Goal: Use online tool/utility: Utilize a website feature to perform a specific function

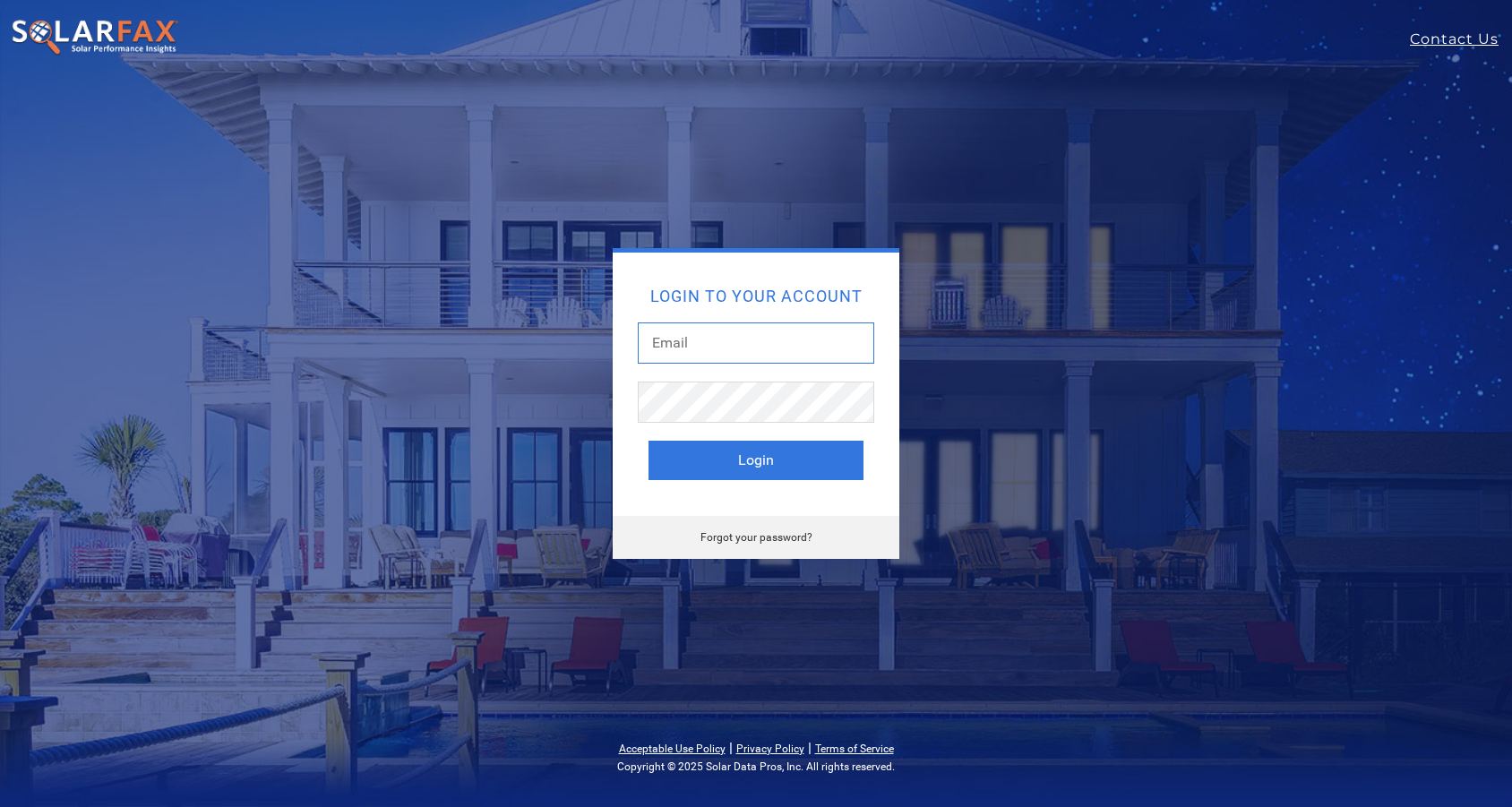
click at [691, 350] on input "text" at bounding box center [756, 343] width 236 height 41
type input "sean.harrington@ambrosesolar.com"
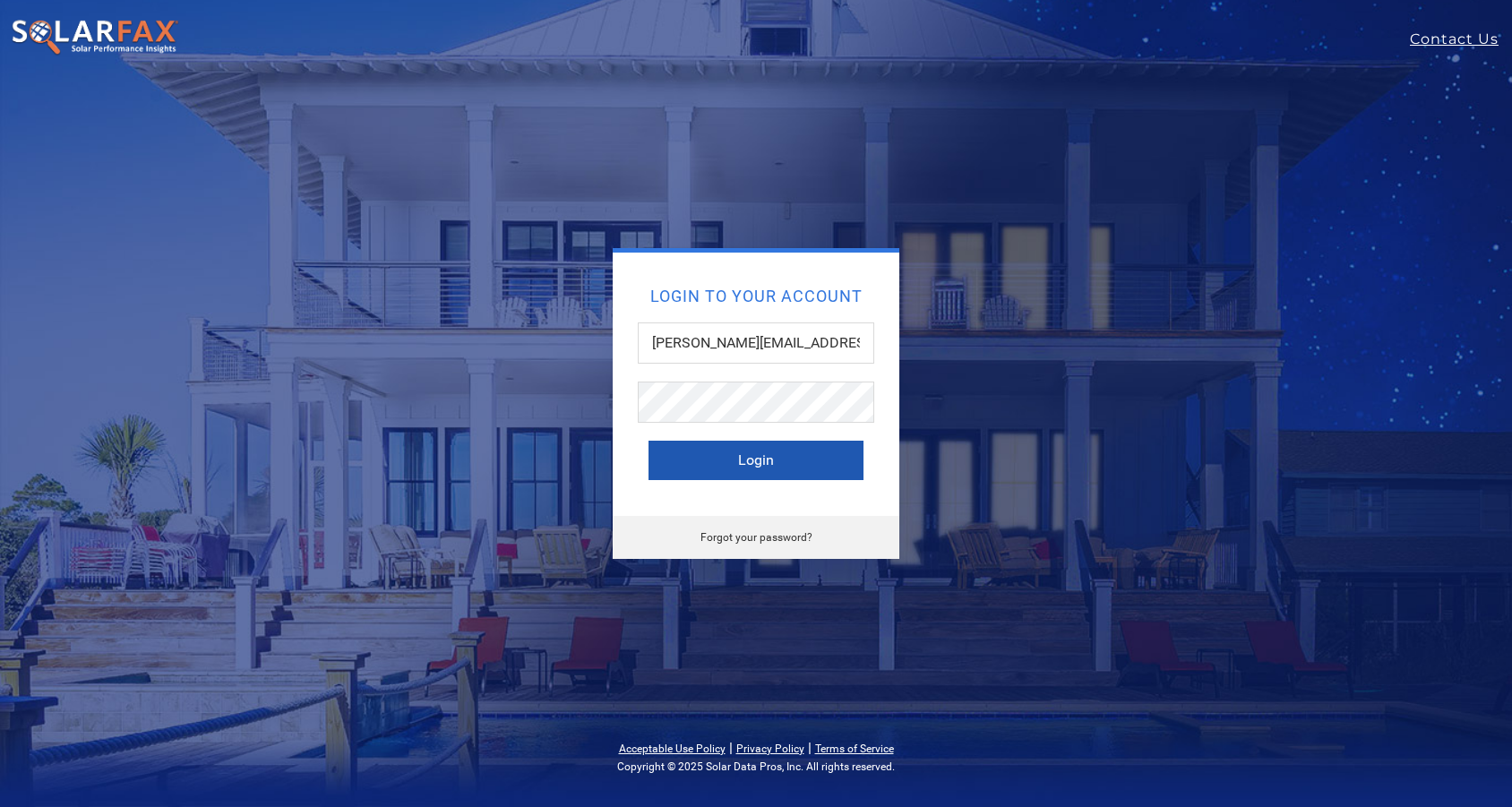
click at [788, 463] on button "Login" at bounding box center [756, 460] width 215 height 40
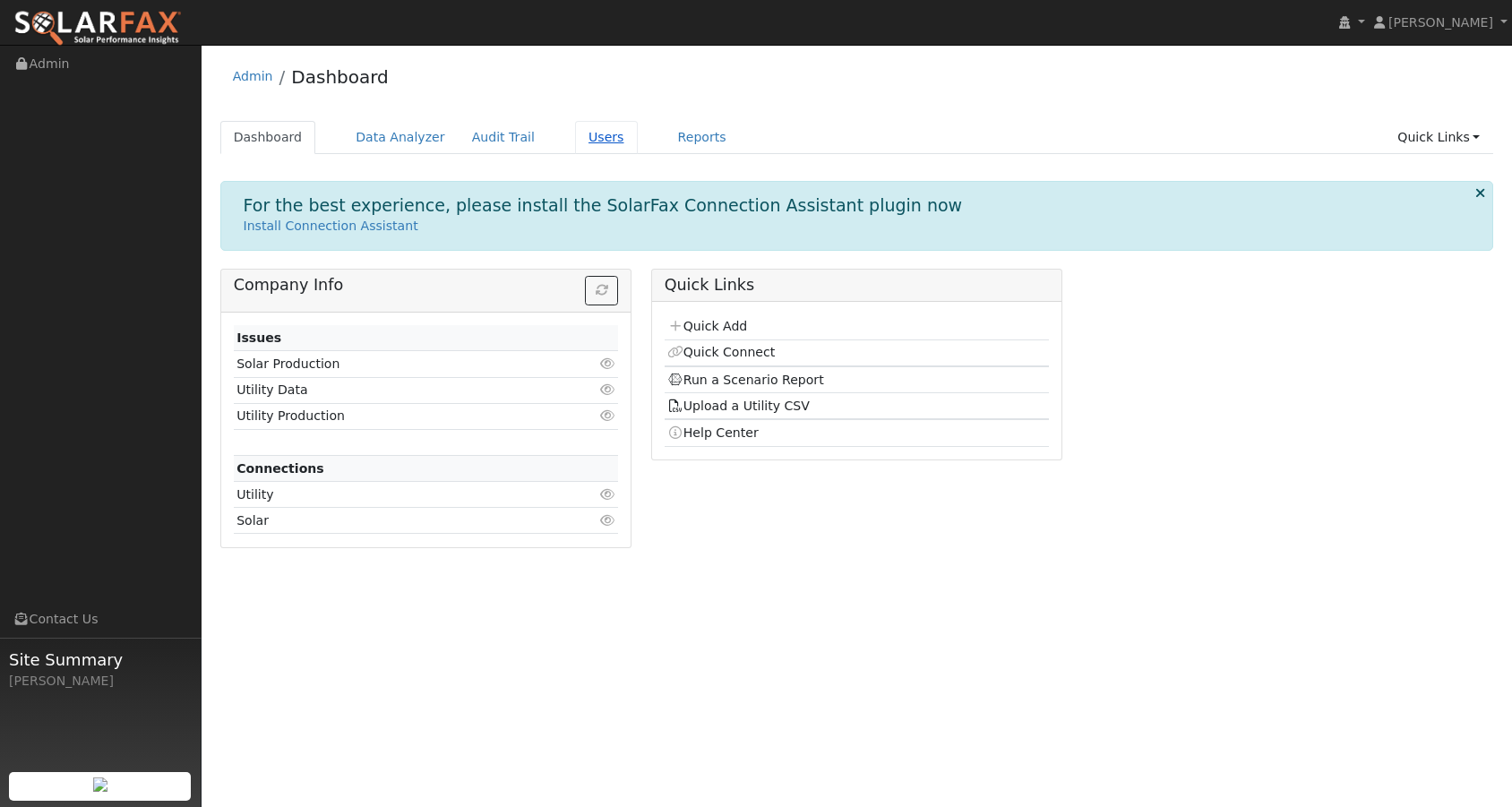
click at [577, 142] on link "Users" at bounding box center [607, 137] width 63 height 33
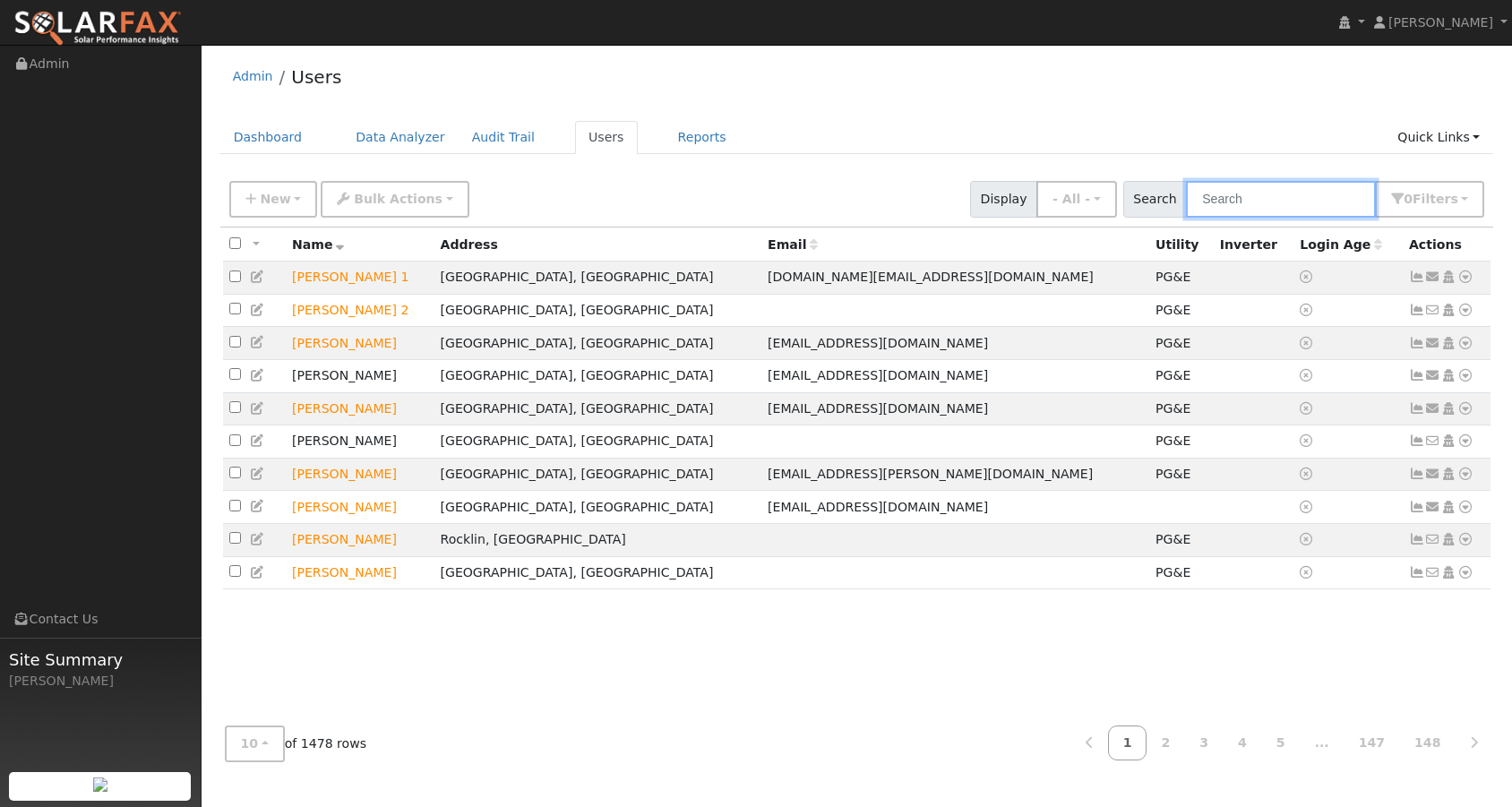
click at [1265, 200] on input "text" at bounding box center [1281, 199] width 190 height 37
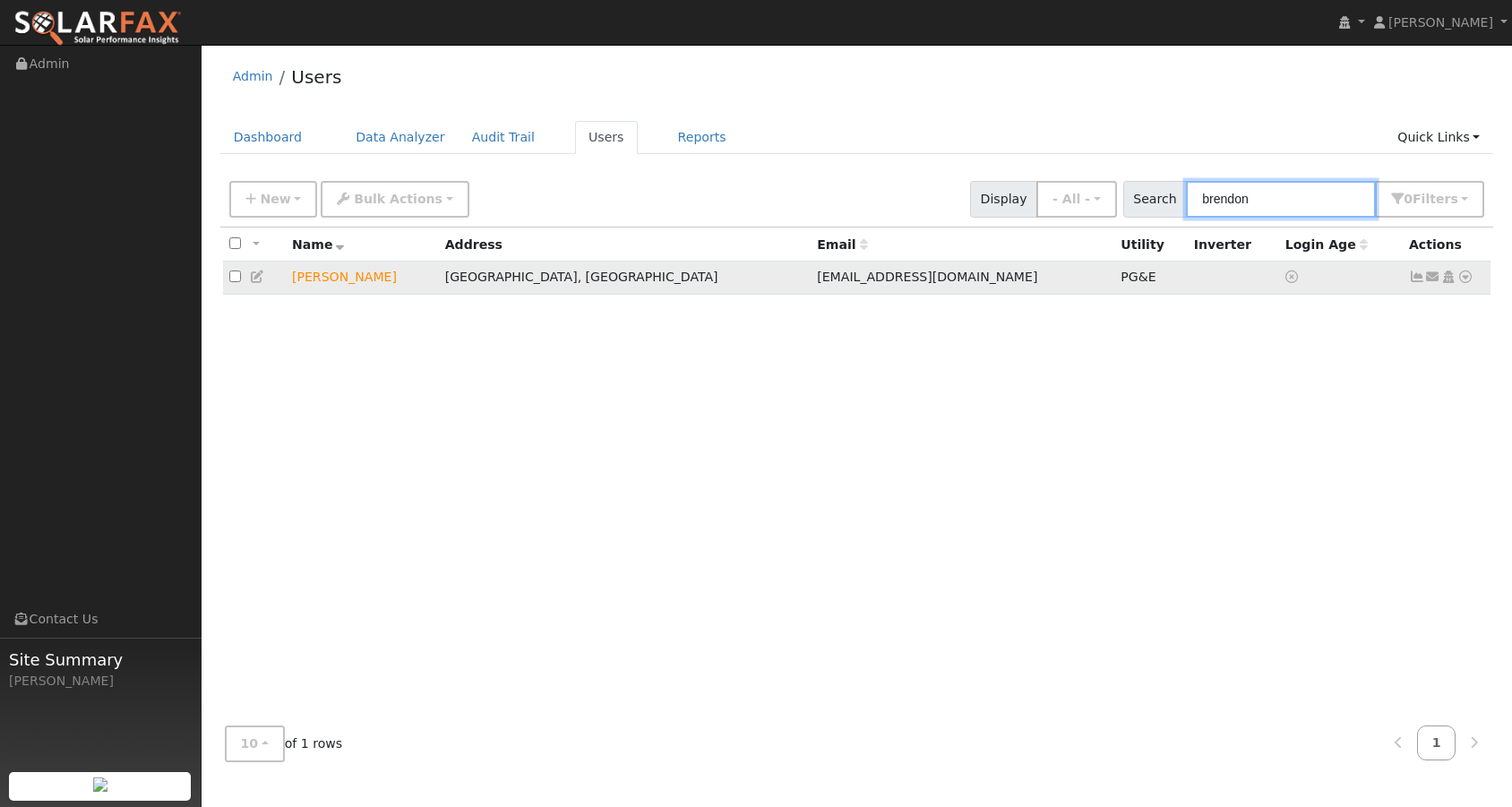
type input "brendon"
click at [231, 280] on input "checkbox" at bounding box center [235, 276] width 11 height 11
checkbox input "true"
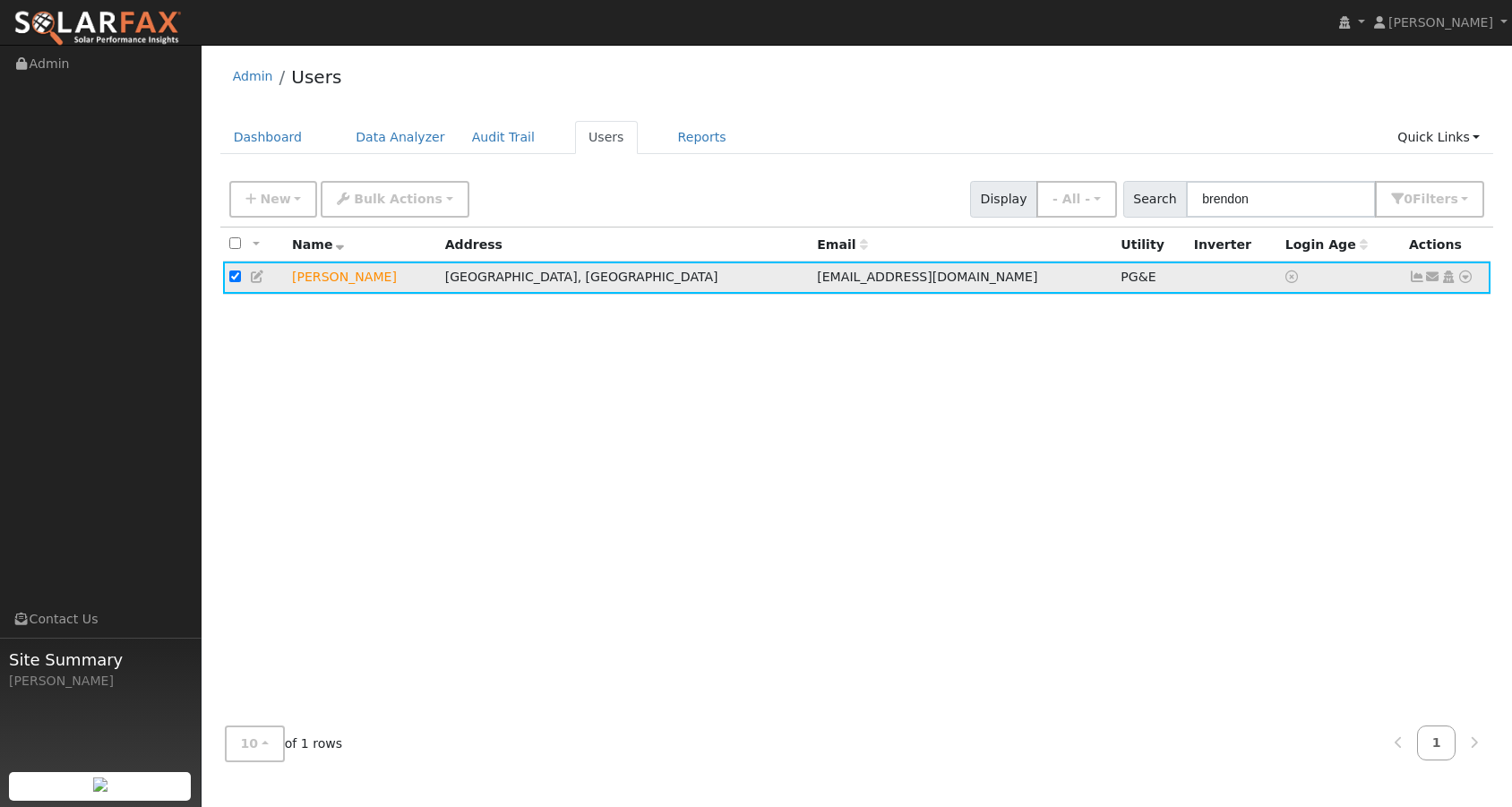
click at [1465, 281] on icon at bounding box center [1465, 276] width 16 height 12
click at [1410, 312] on link "Data Analyzer" at bounding box center [1407, 308] width 130 height 25
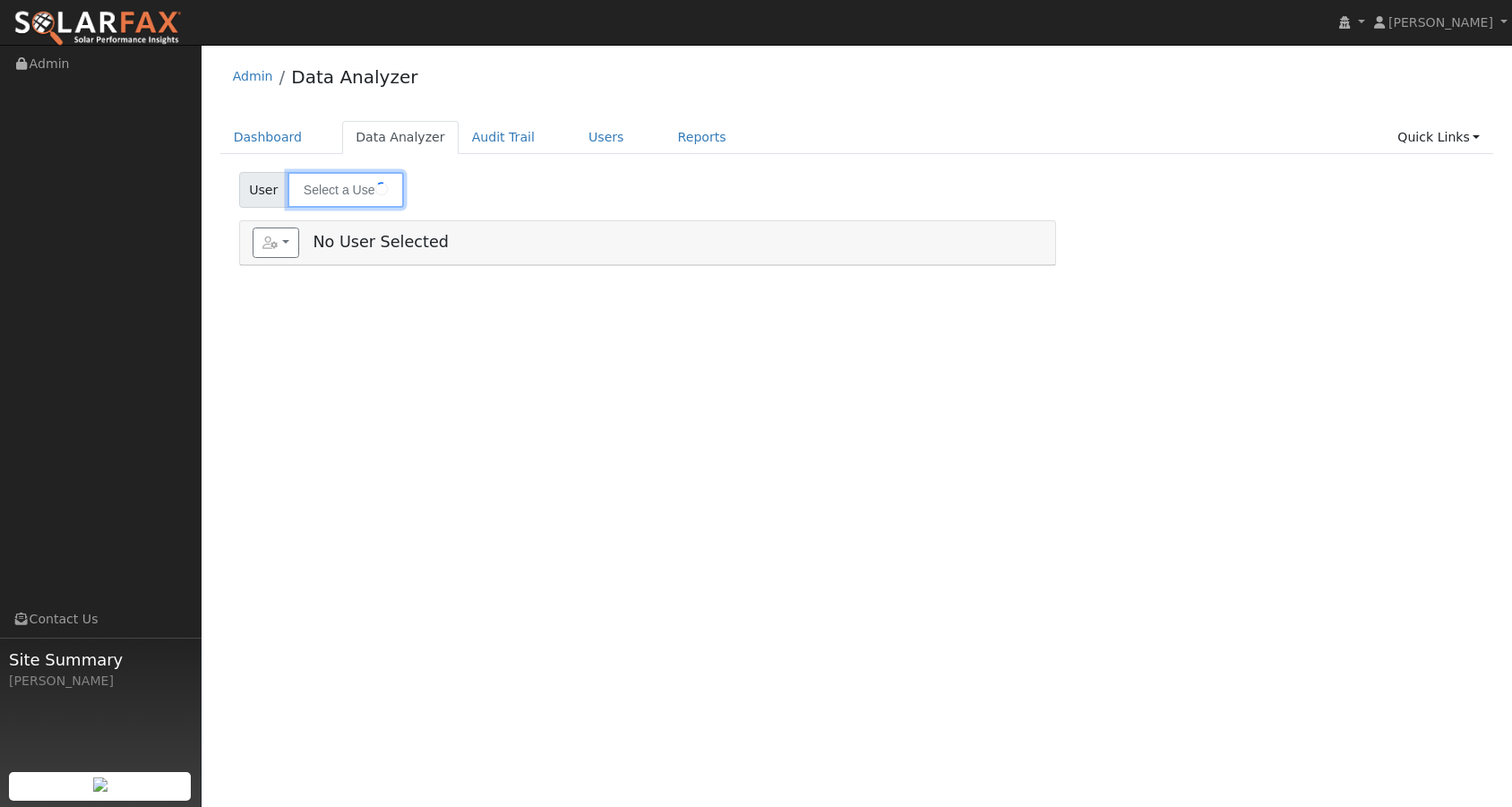
type input "[PERSON_NAME]"
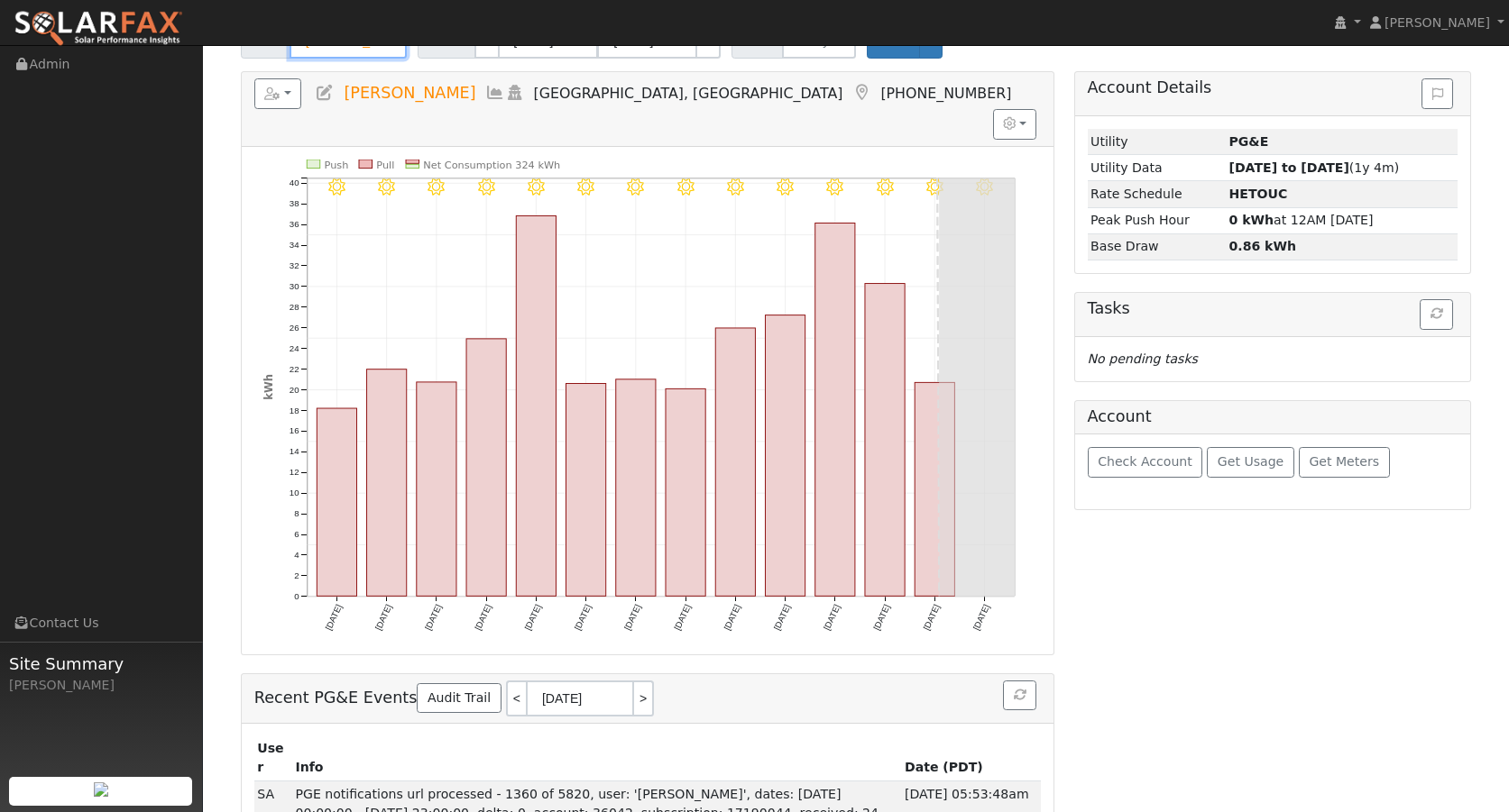
scroll to position [60, 0]
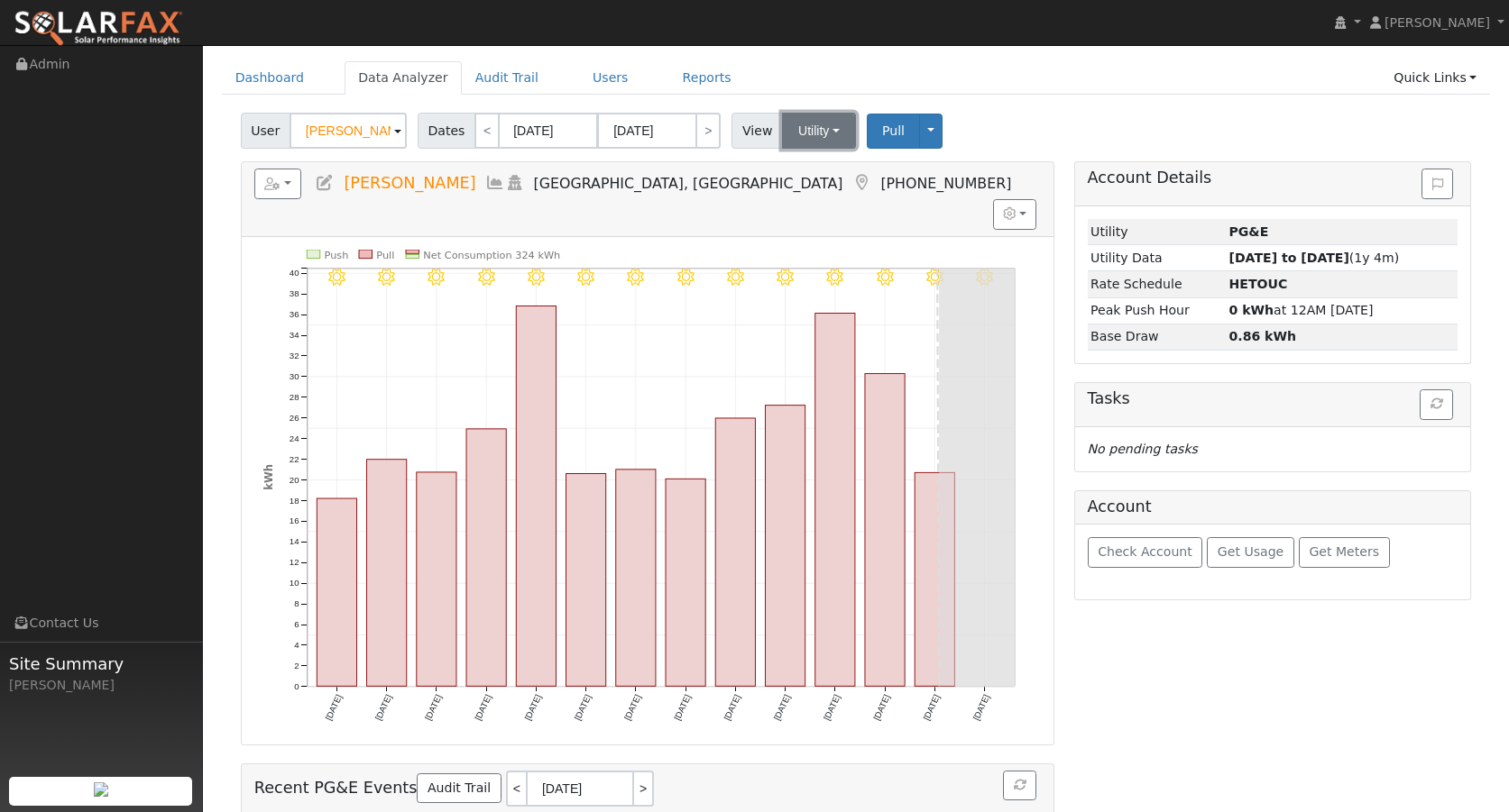
click at [826, 134] on button "Utility" at bounding box center [818, 131] width 74 height 36
click at [825, 165] on link "Utility" at bounding box center [841, 170] width 125 height 25
click at [474, 130] on link "<" at bounding box center [486, 131] width 25 height 36
type input "07/23/2025"
type input "08/05/2025"
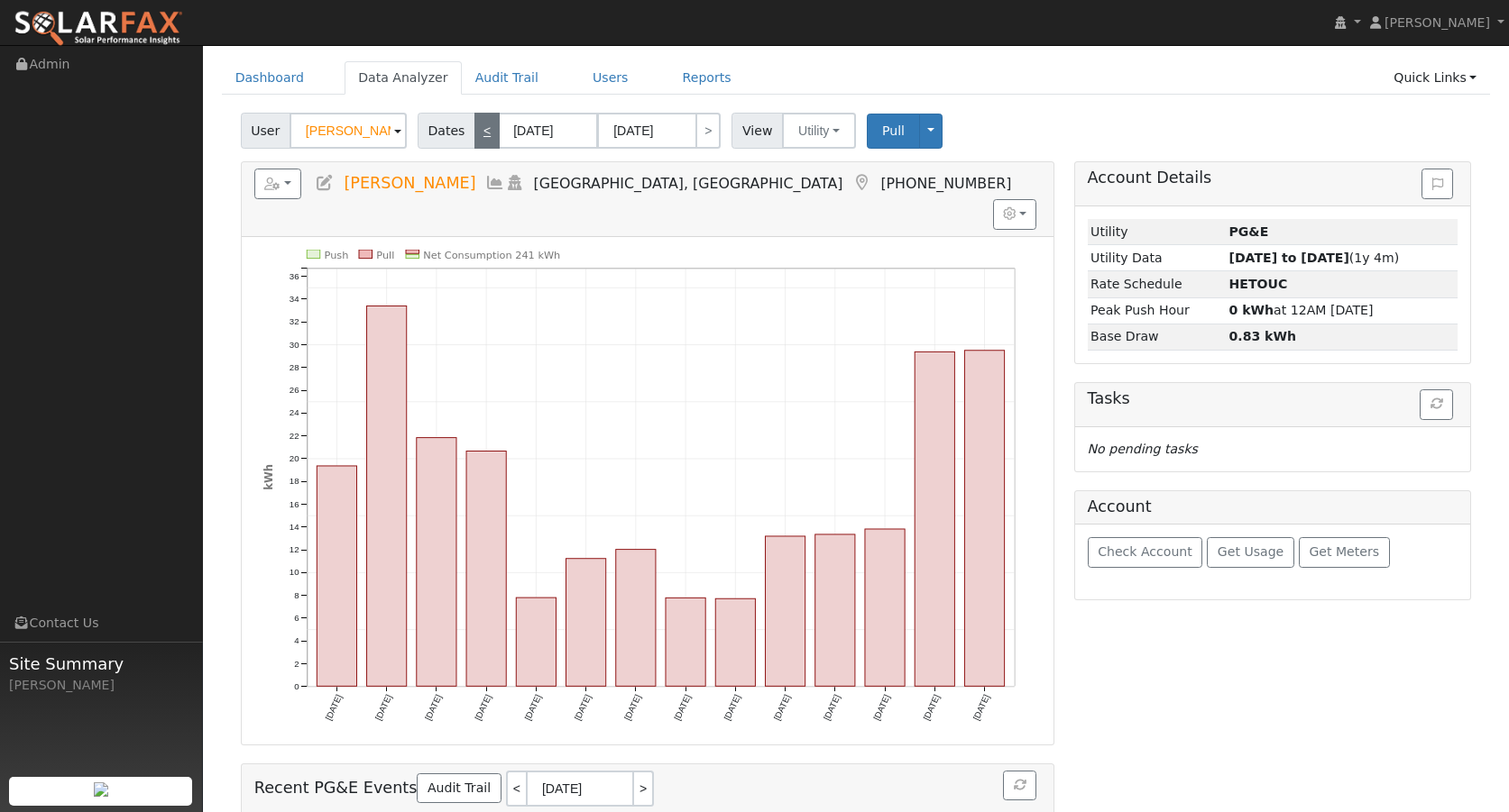
scroll to position [0, 0]
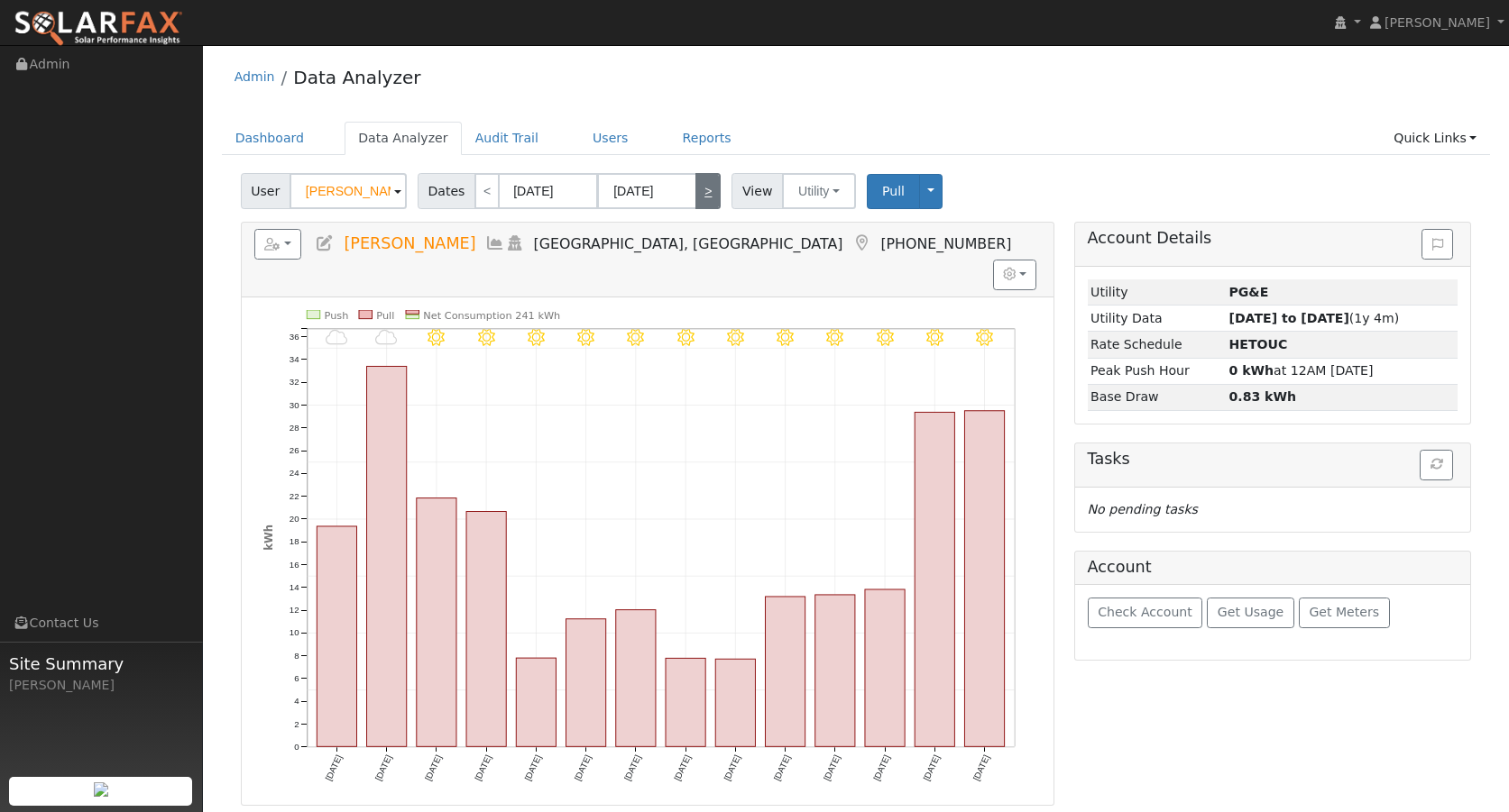
click at [698, 193] on link ">" at bounding box center [708, 191] width 25 height 36
type input "08/06/2025"
type input "08/19/2025"
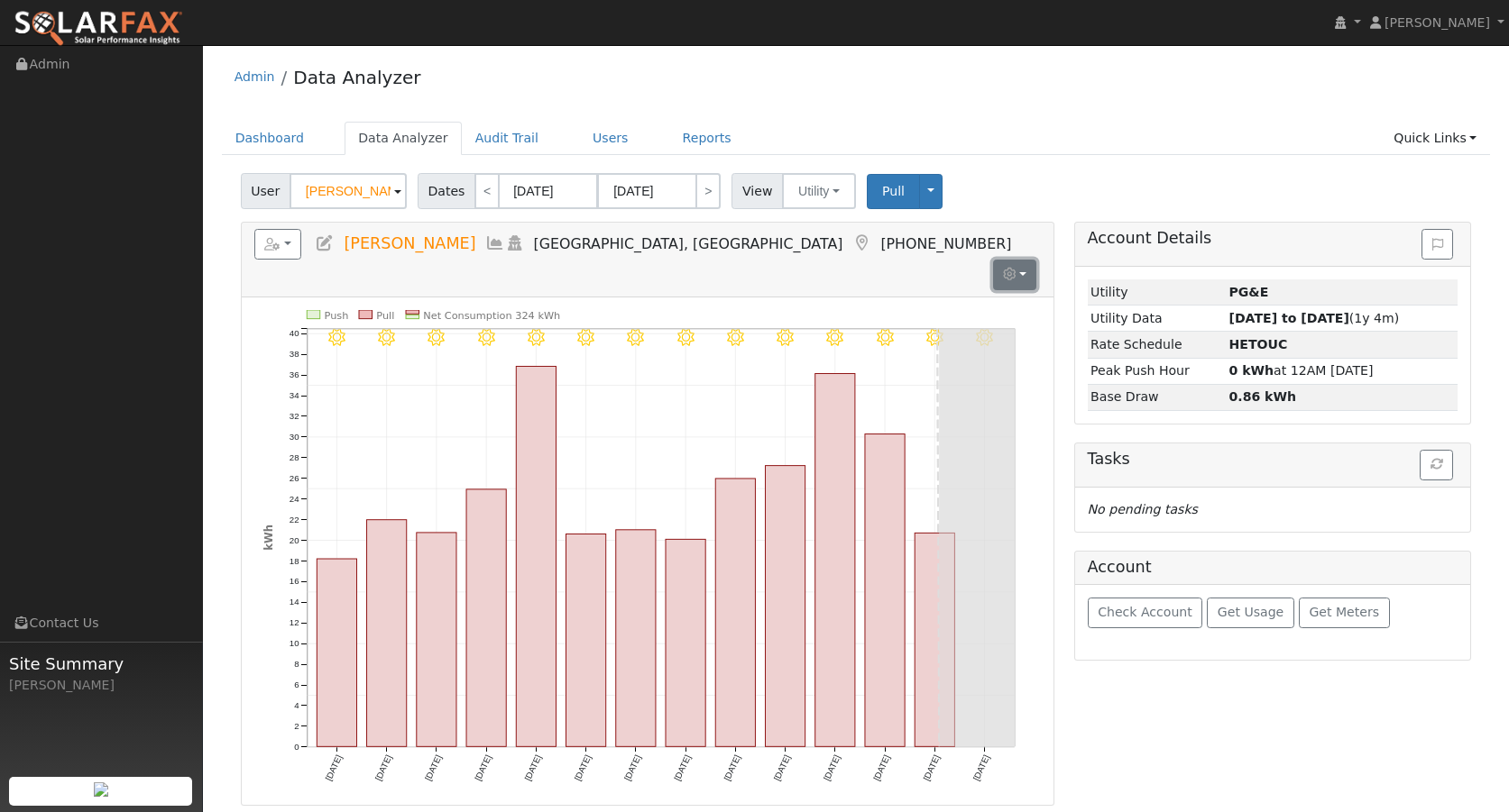
click at [1021, 260] on button "button" at bounding box center [1015, 275] width 44 height 31
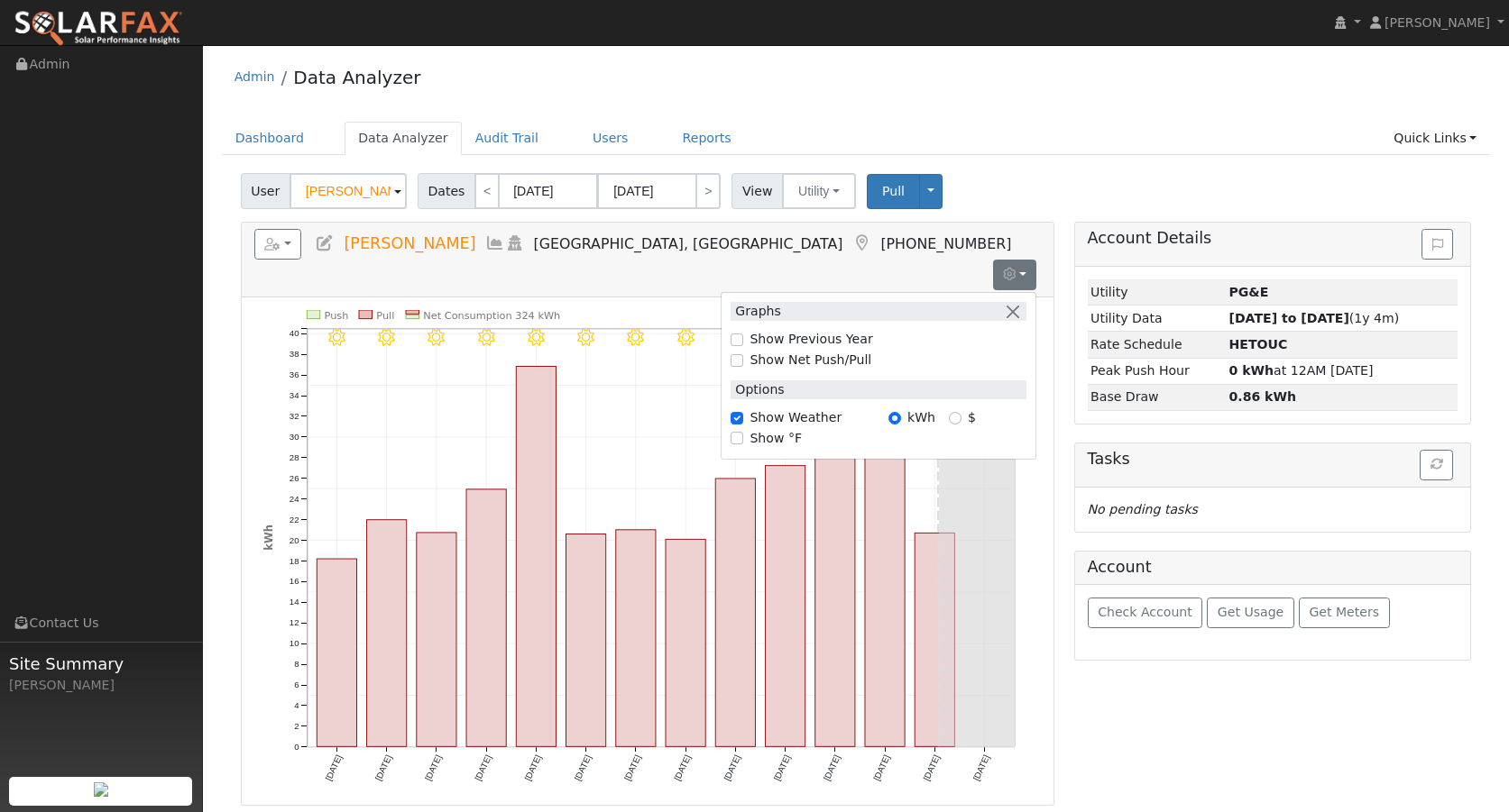
click at [930, 243] on h5 "Reports Scenario Health Check Energy Audit Account Timeline User Audit Trail In…" at bounding box center [648, 245] width 787 height 31
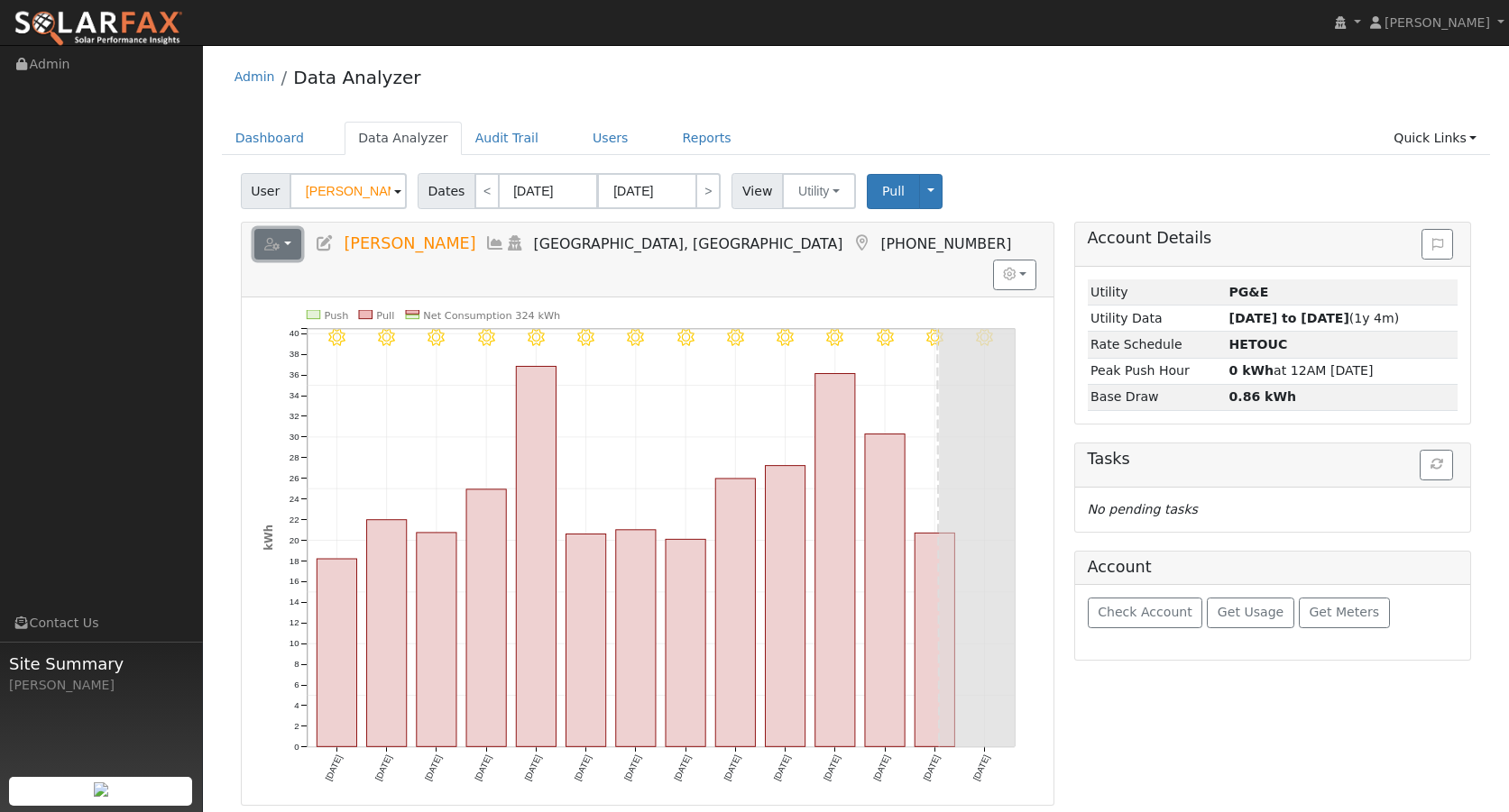
click at [290, 245] on button "button" at bounding box center [278, 245] width 48 height 31
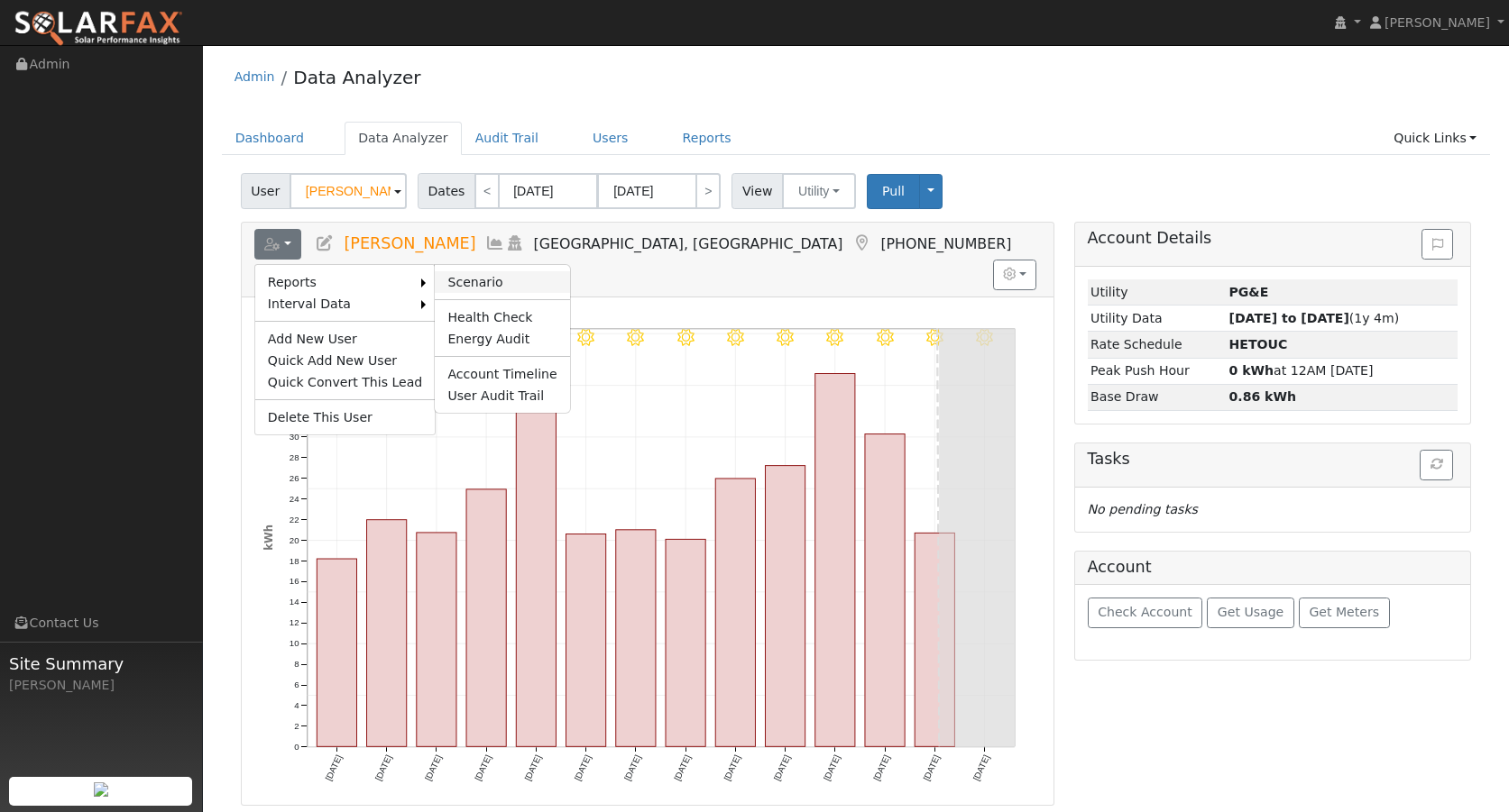
click at [460, 278] on link "Scenario" at bounding box center [502, 282] width 135 height 22
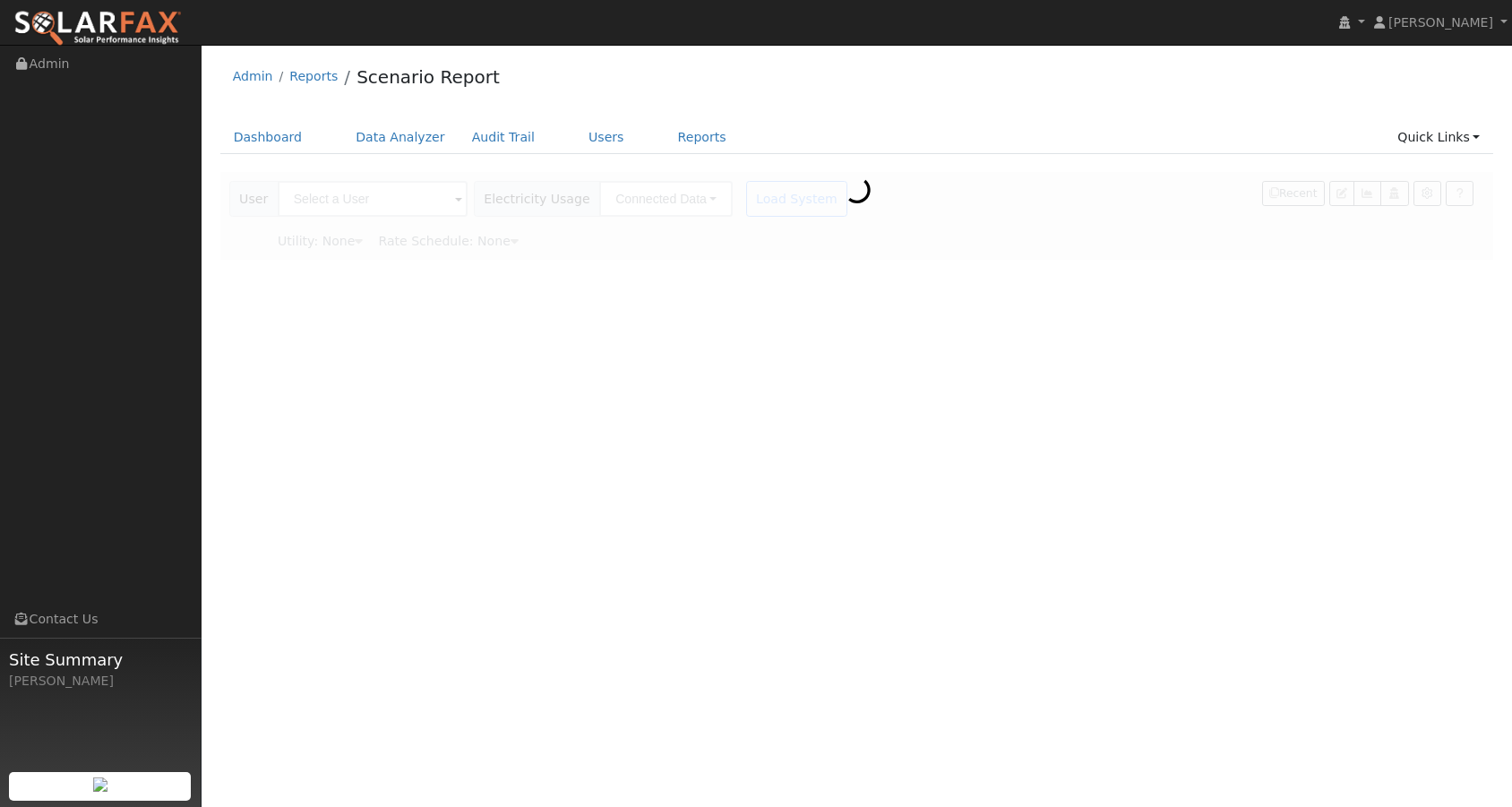
type input "[PERSON_NAME]"
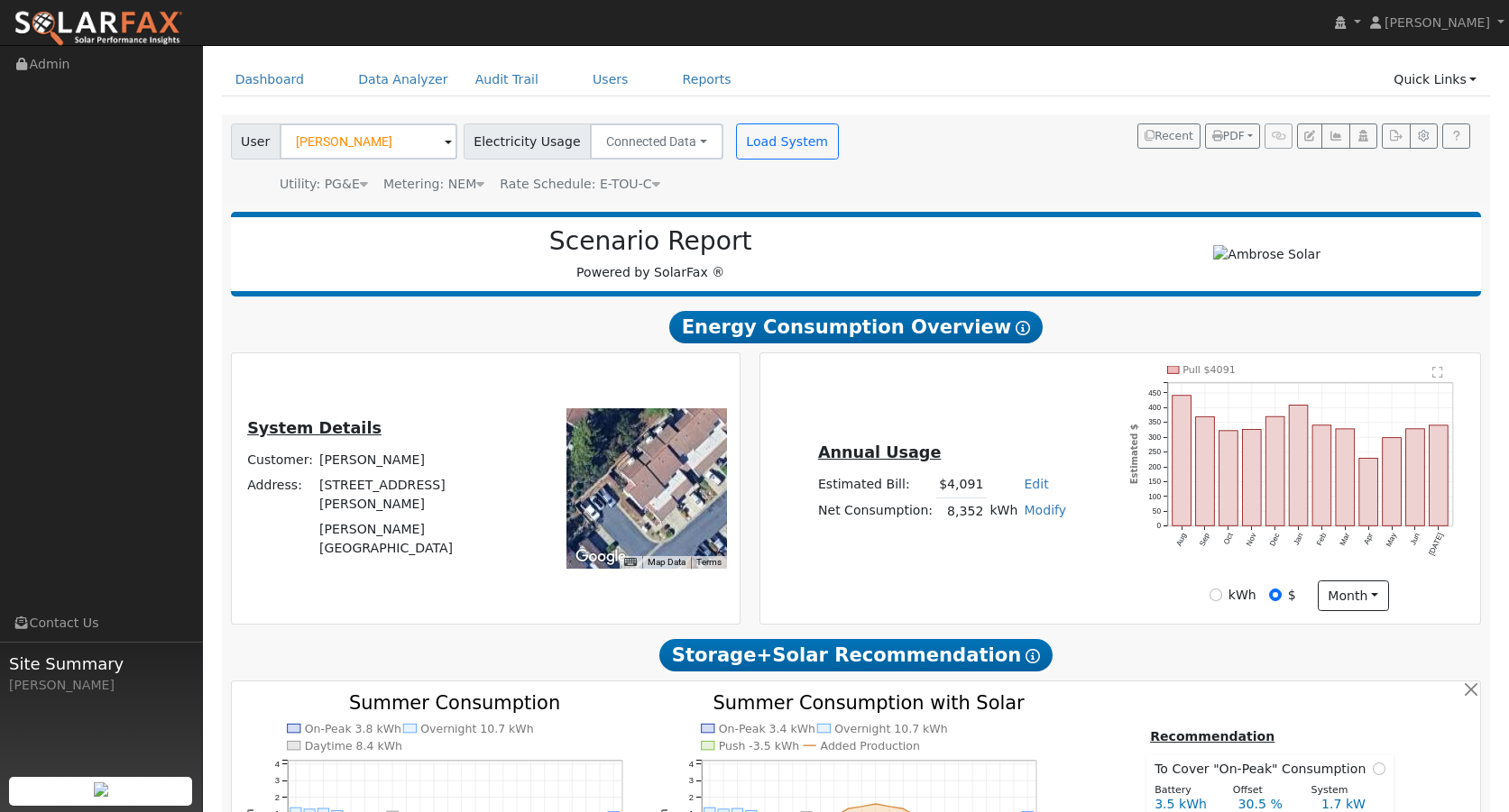
scroll to position [90, 0]
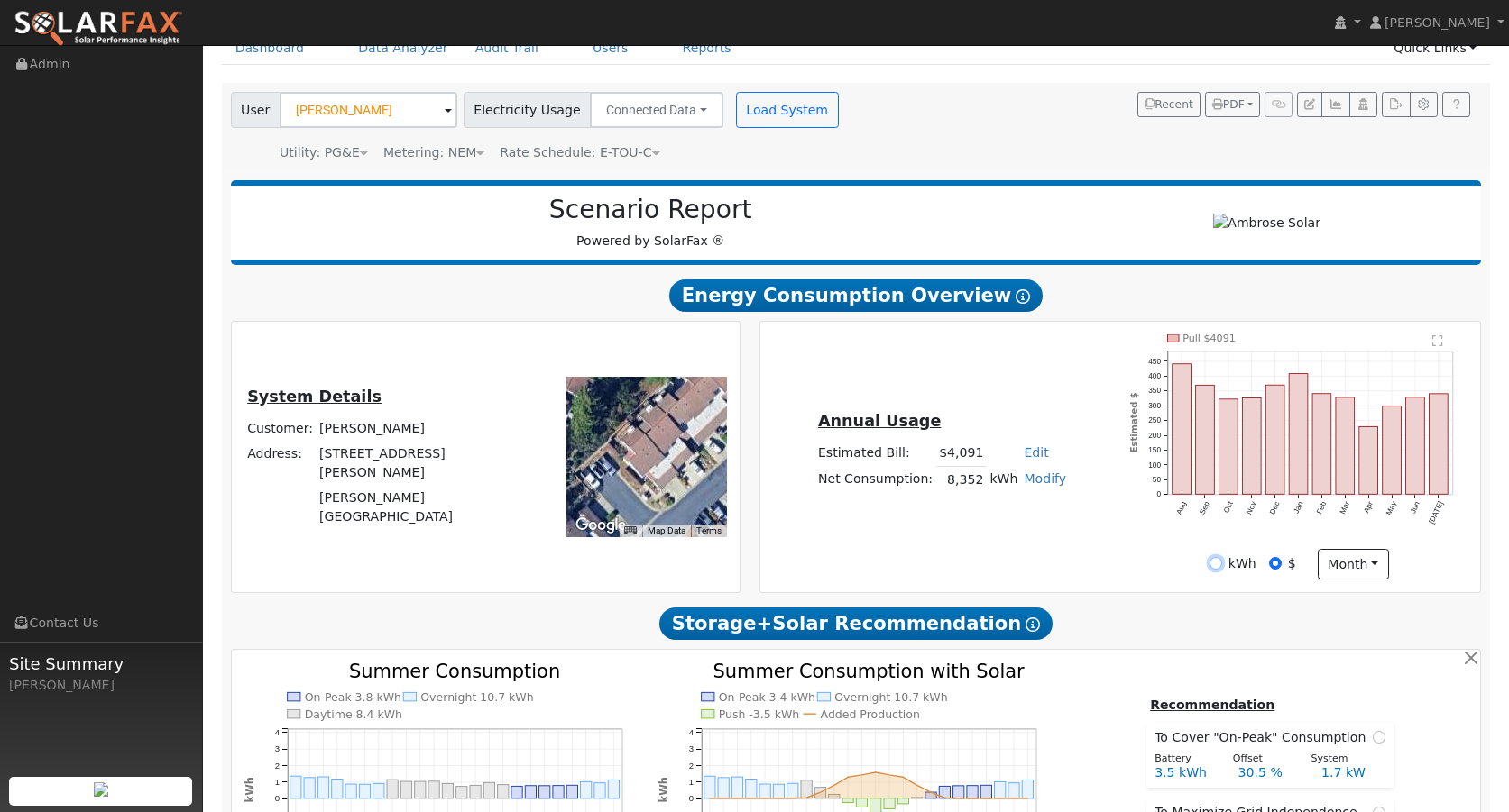
click at [1217, 563] on input "kWh" at bounding box center [1216, 563] width 12 height 12
radio input "true"
radio input "false"
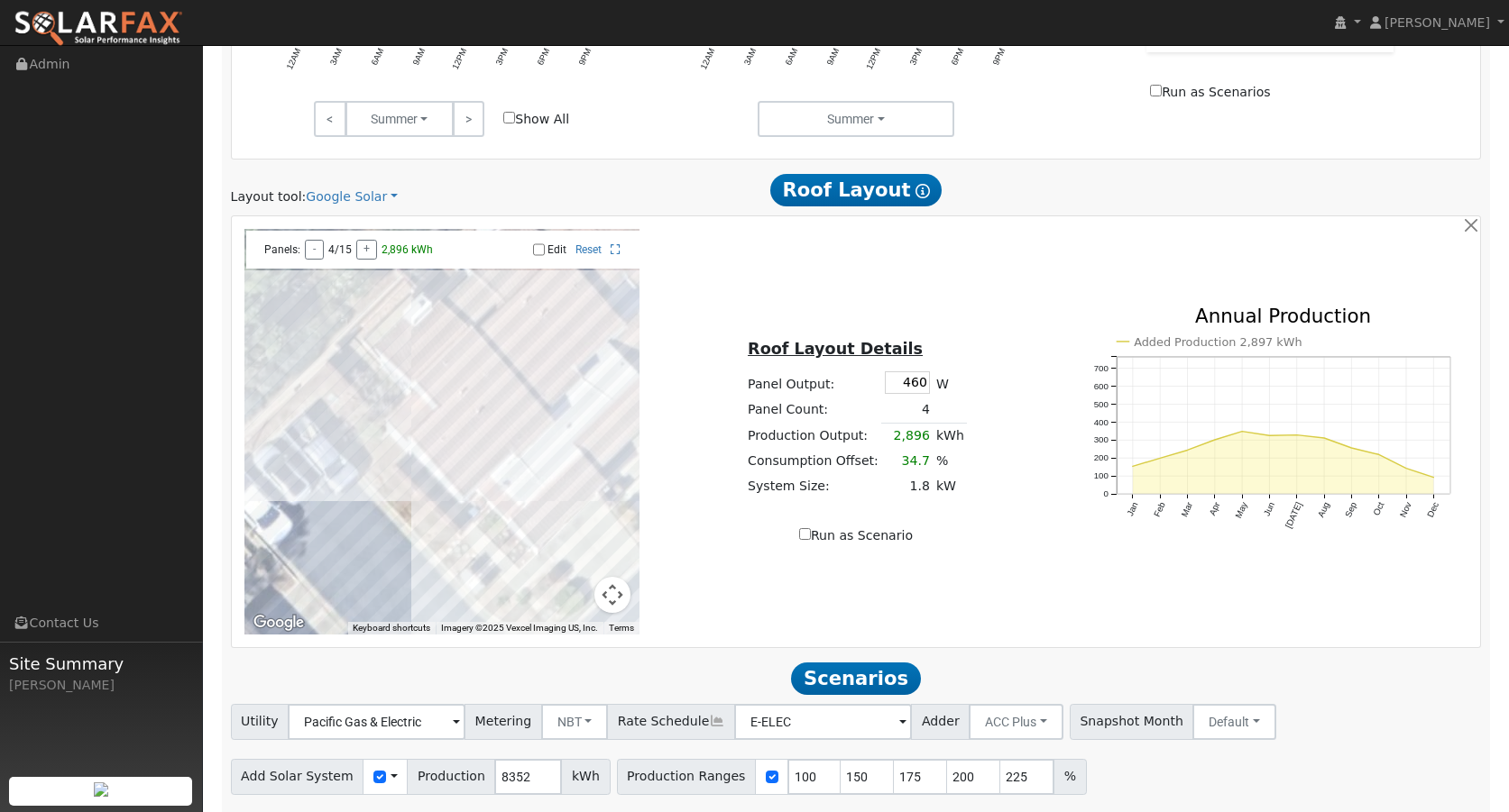
scroll to position [959, 0]
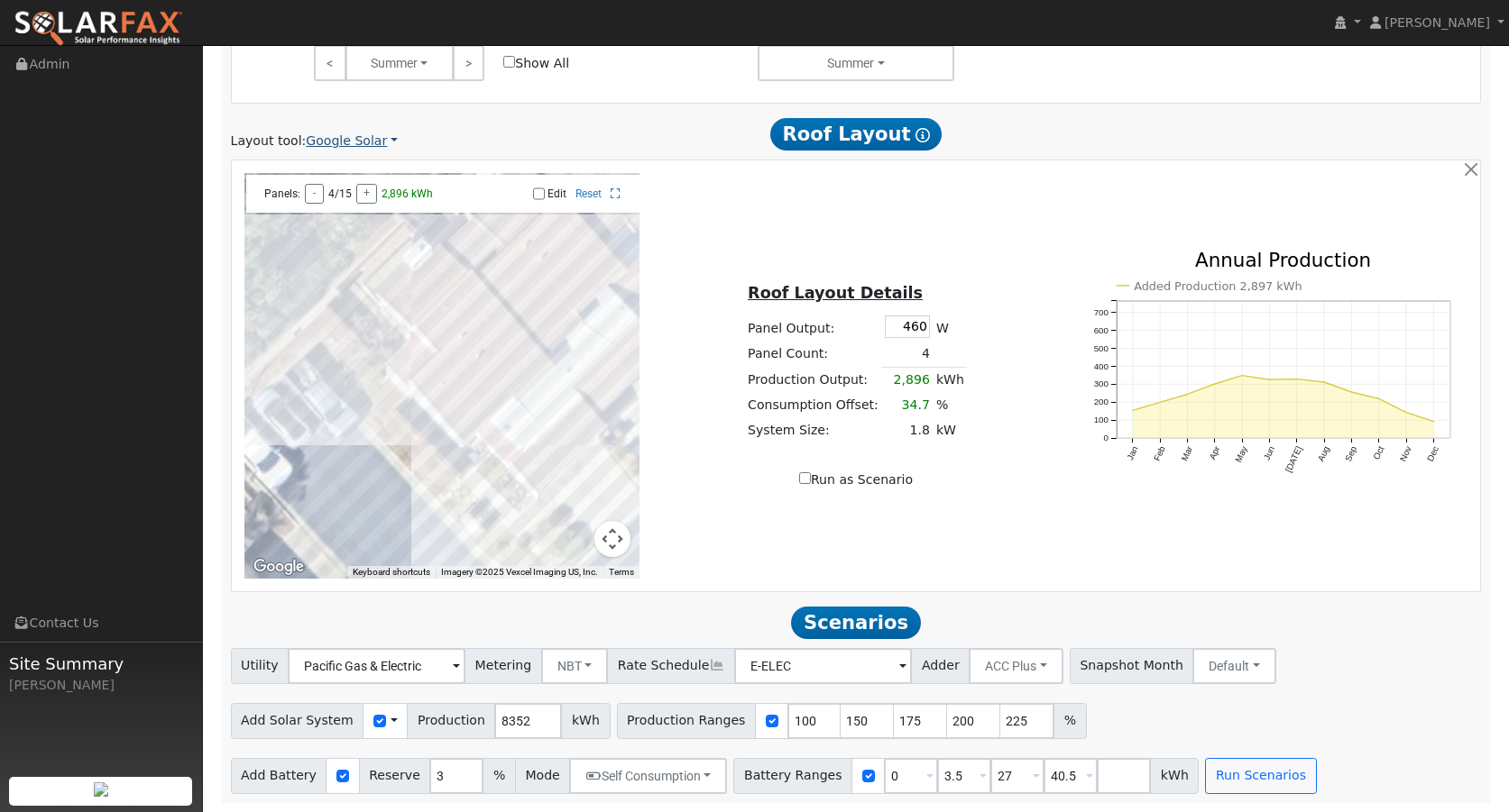
click at [364, 142] on link "Google Solar" at bounding box center [352, 141] width 92 height 19
click at [354, 228] on link "Aurora" at bounding box center [363, 224] width 125 height 25
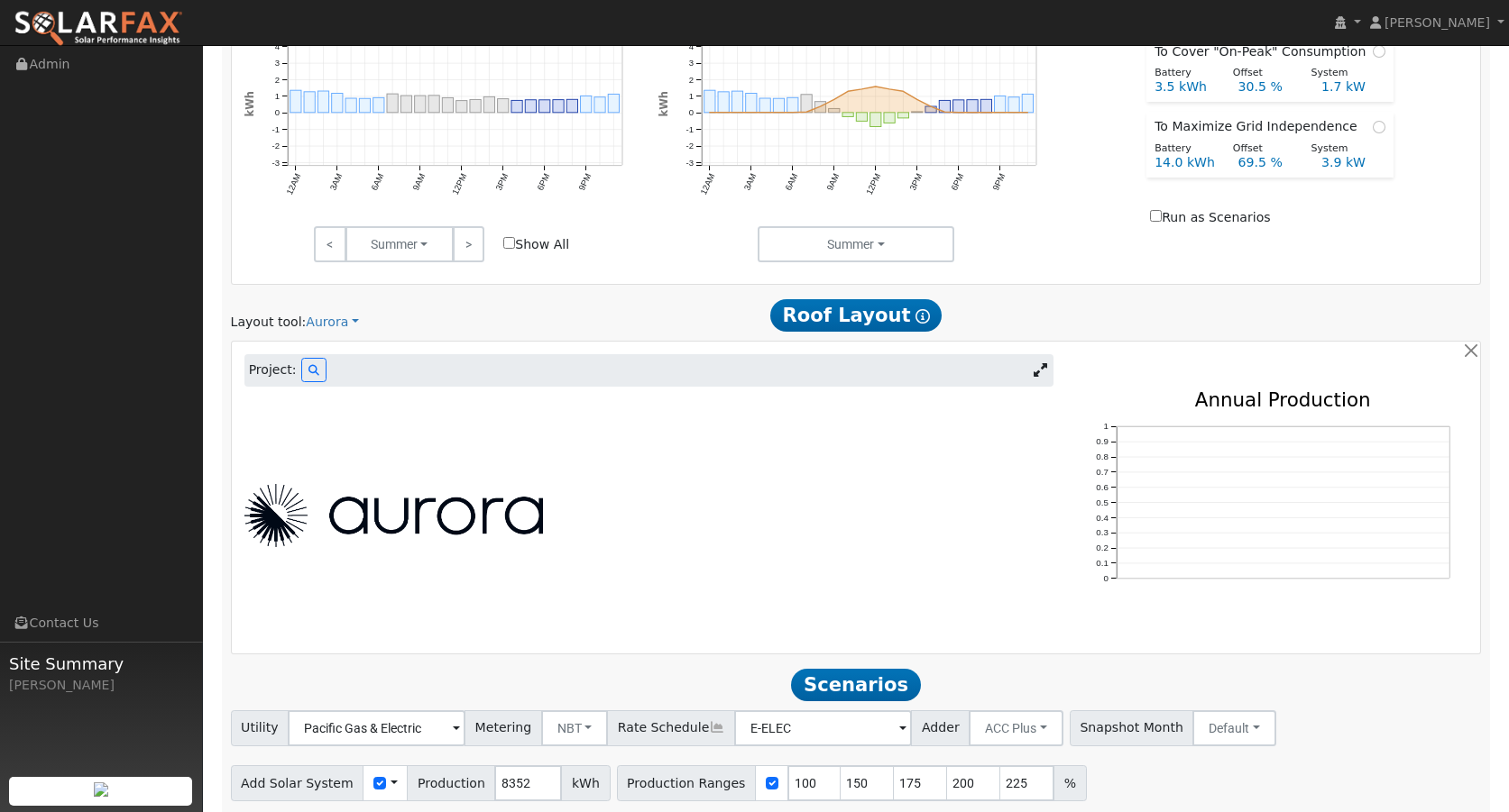
scroll to position [840, 0]
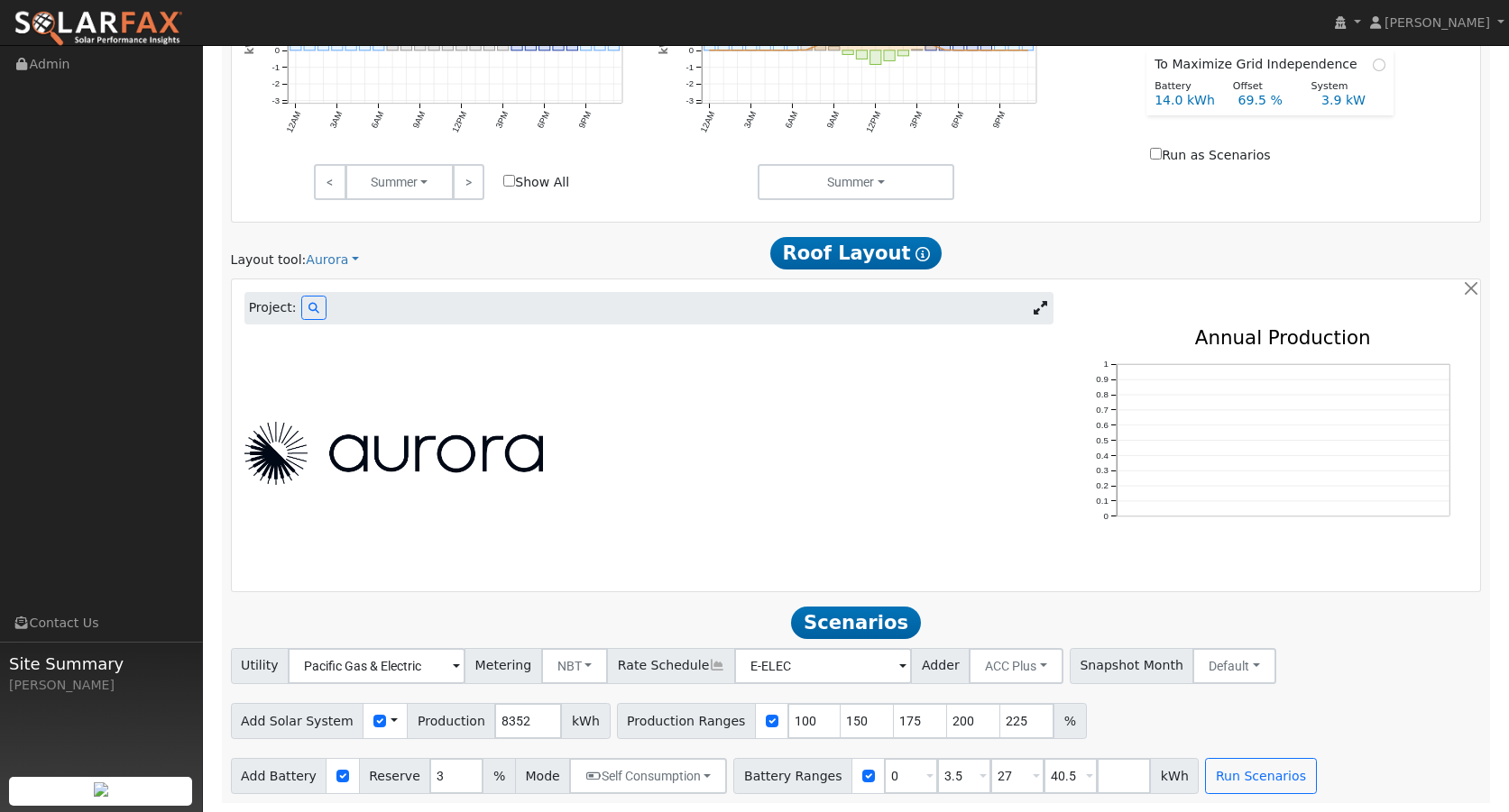
click at [375, 454] on img at bounding box center [394, 454] width 298 height 63
click at [595, 472] on div at bounding box center [648, 454] width 829 height 63
click at [807, 424] on div at bounding box center [648, 454] width 829 height 63
click at [1038, 310] on icon at bounding box center [1041, 308] width 13 height 13
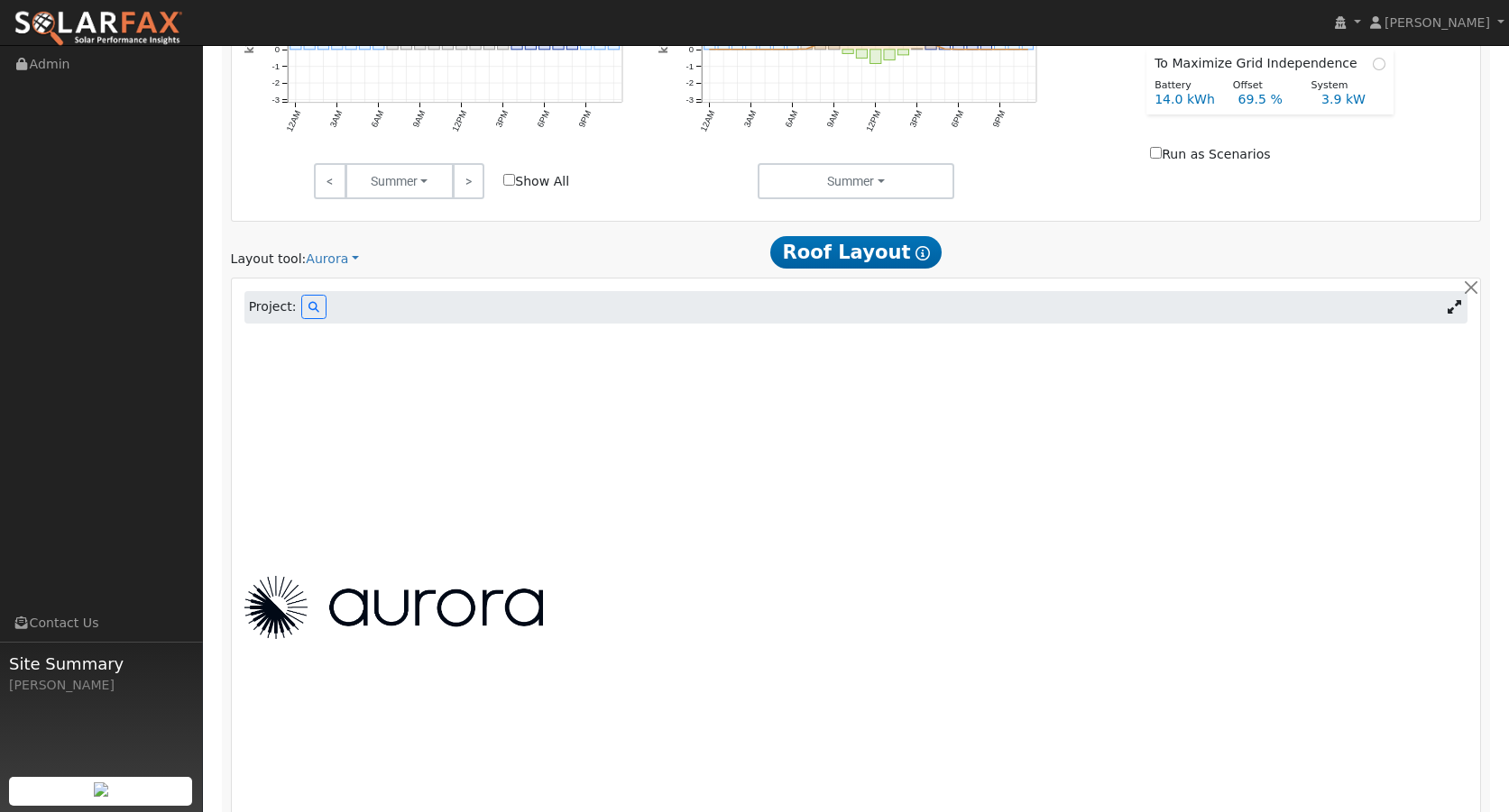
click at [1454, 308] on icon at bounding box center [1455, 307] width 13 height 13
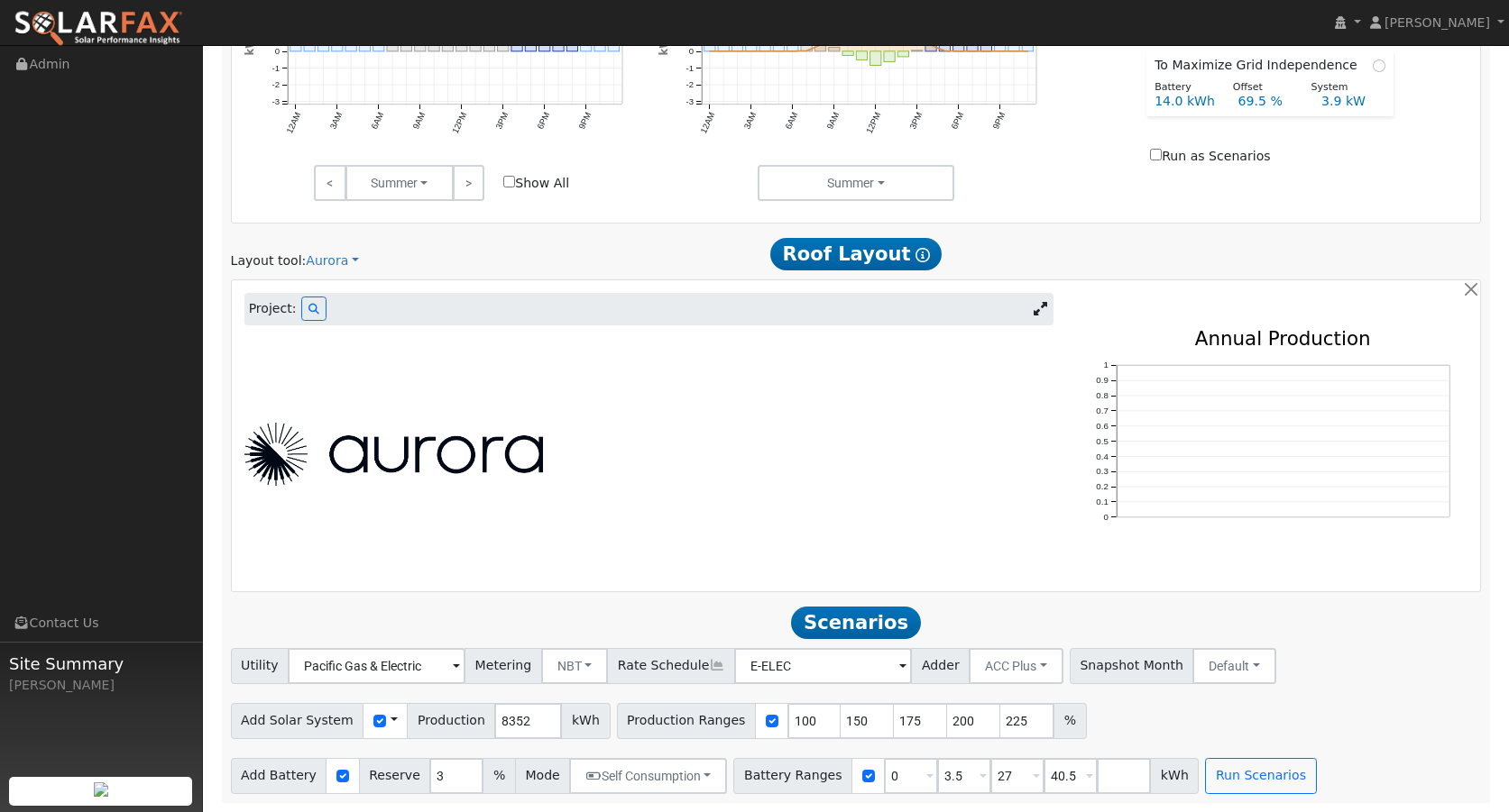
click at [380, 457] on img at bounding box center [394, 455] width 298 height 63
click at [329, 469] on img at bounding box center [394, 455] width 298 height 63
click at [288, 463] on img at bounding box center [394, 455] width 298 height 63
click at [284, 462] on img at bounding box center [394, 455] width 298 height 63
click at [417, 446] on img at bounding box center [394, 455] width 298 height 63
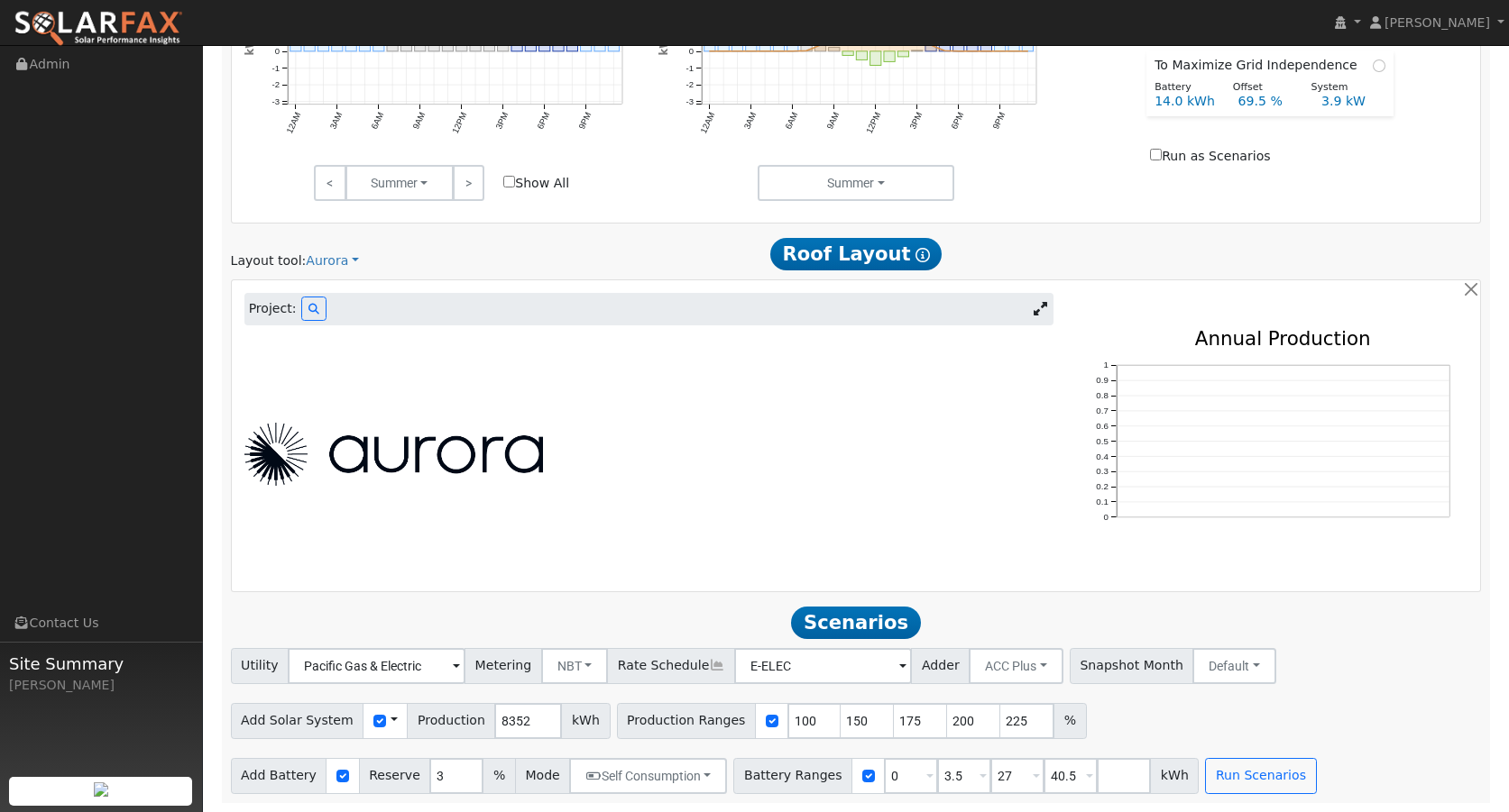
click at [418, 446] on img at bounding box center [394, 455] width 298 height 63
click at [339, 262] on link "Aurora" at bounding box center [333, 261] width 54 height 19
click at [570, 288] on div "Project: 0 0.1 0.2 0.3 0.4 0.5 0.6 0.7 0.8 0.9 1 Annual Production" at bounding box center [856, 437] width 1249 height 311
click at [338, 261] on link "Aurora" at bounding box center [333, 261] width 54 height 19
click at [329, 290] on link "Google Solar" at bounding box center [363, 293] width 125 height 25
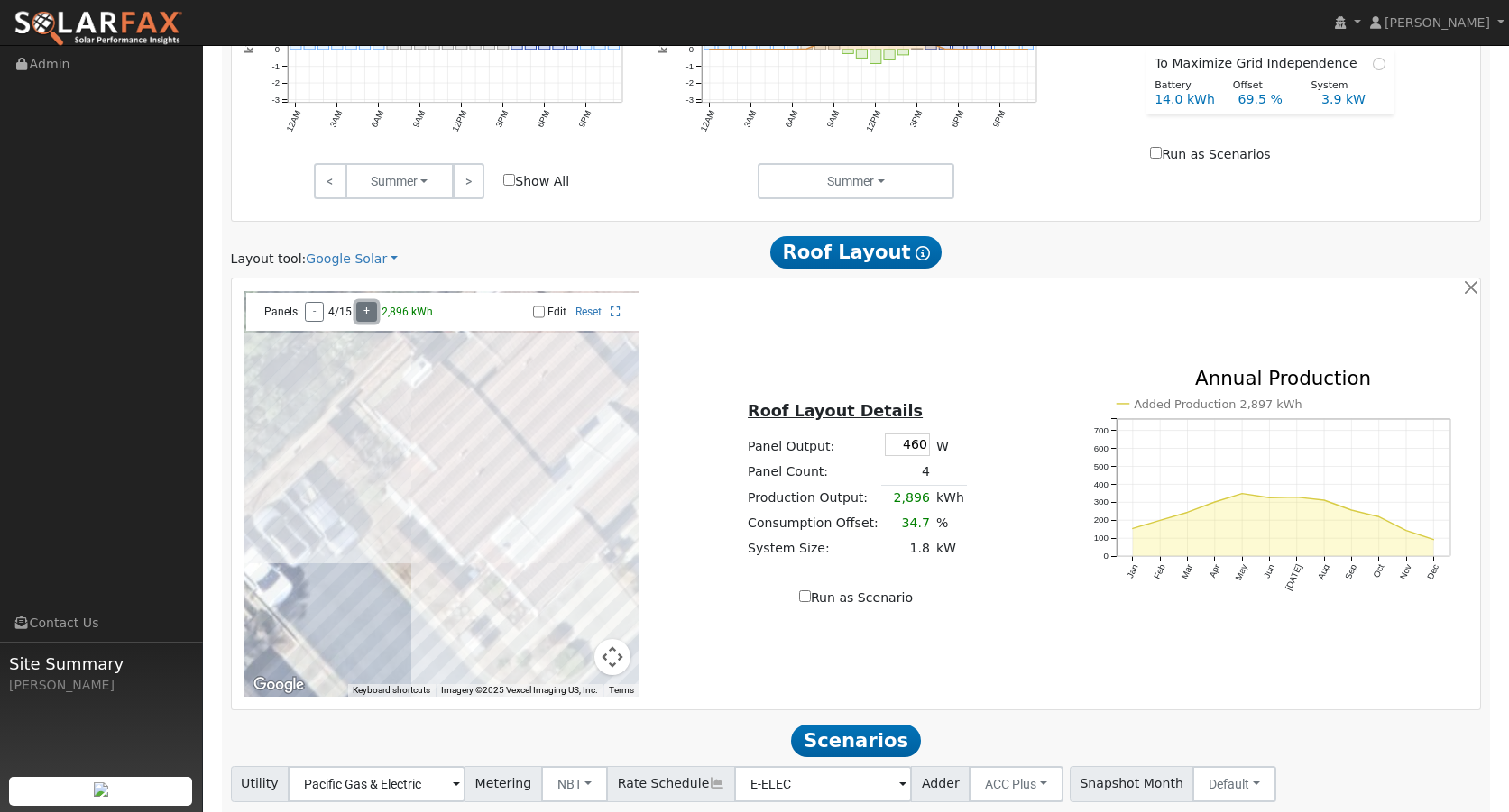
click at [366, 311] on button "+" at bounding box center [367, 311] width 21 height 20
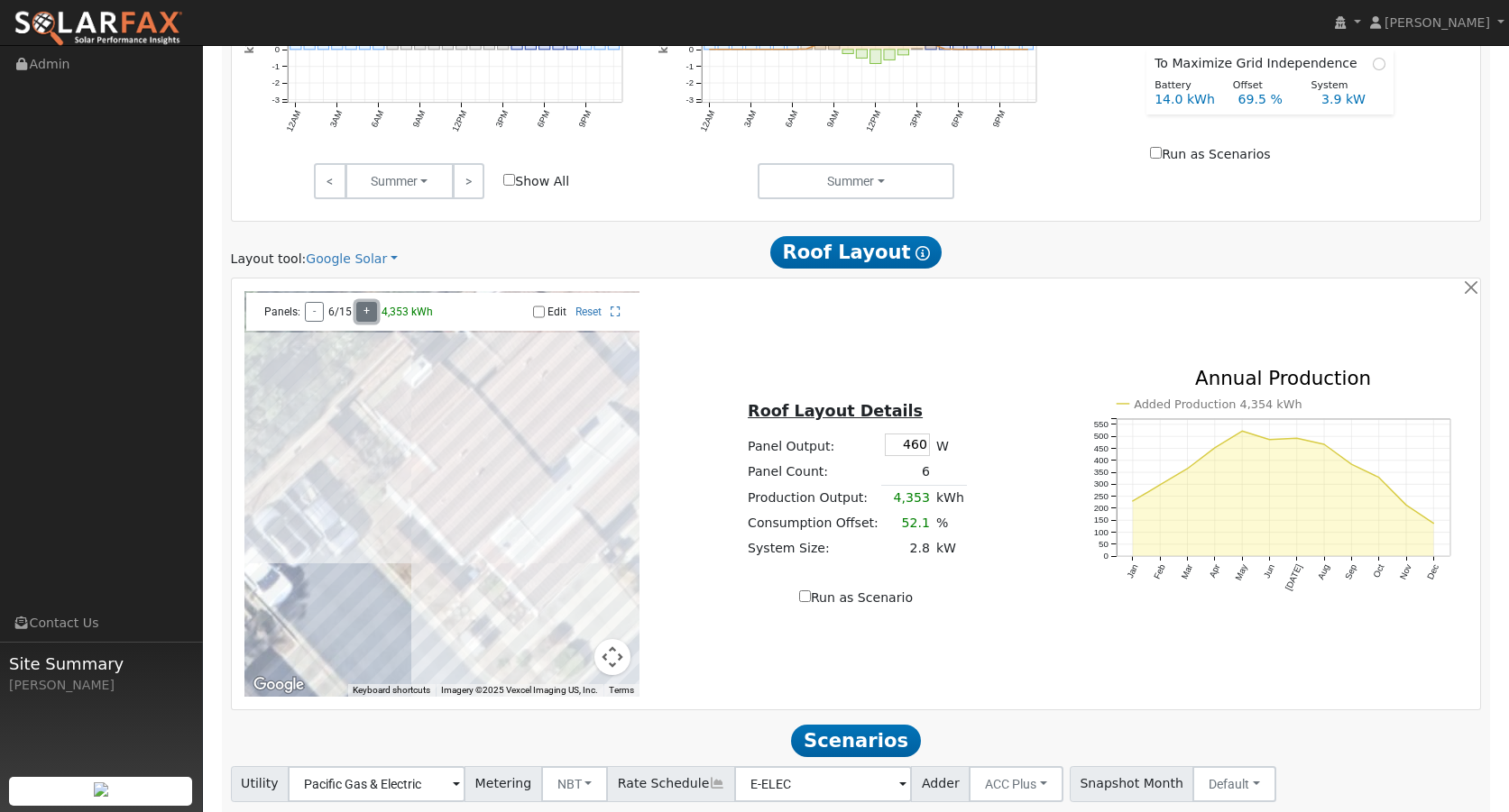
click at [366, 311] on button "+" at bounding box center [367, 311] width 21 height 20
click at [366, 311] on button "+" at bounding box center [371, 311] width 21 height 20
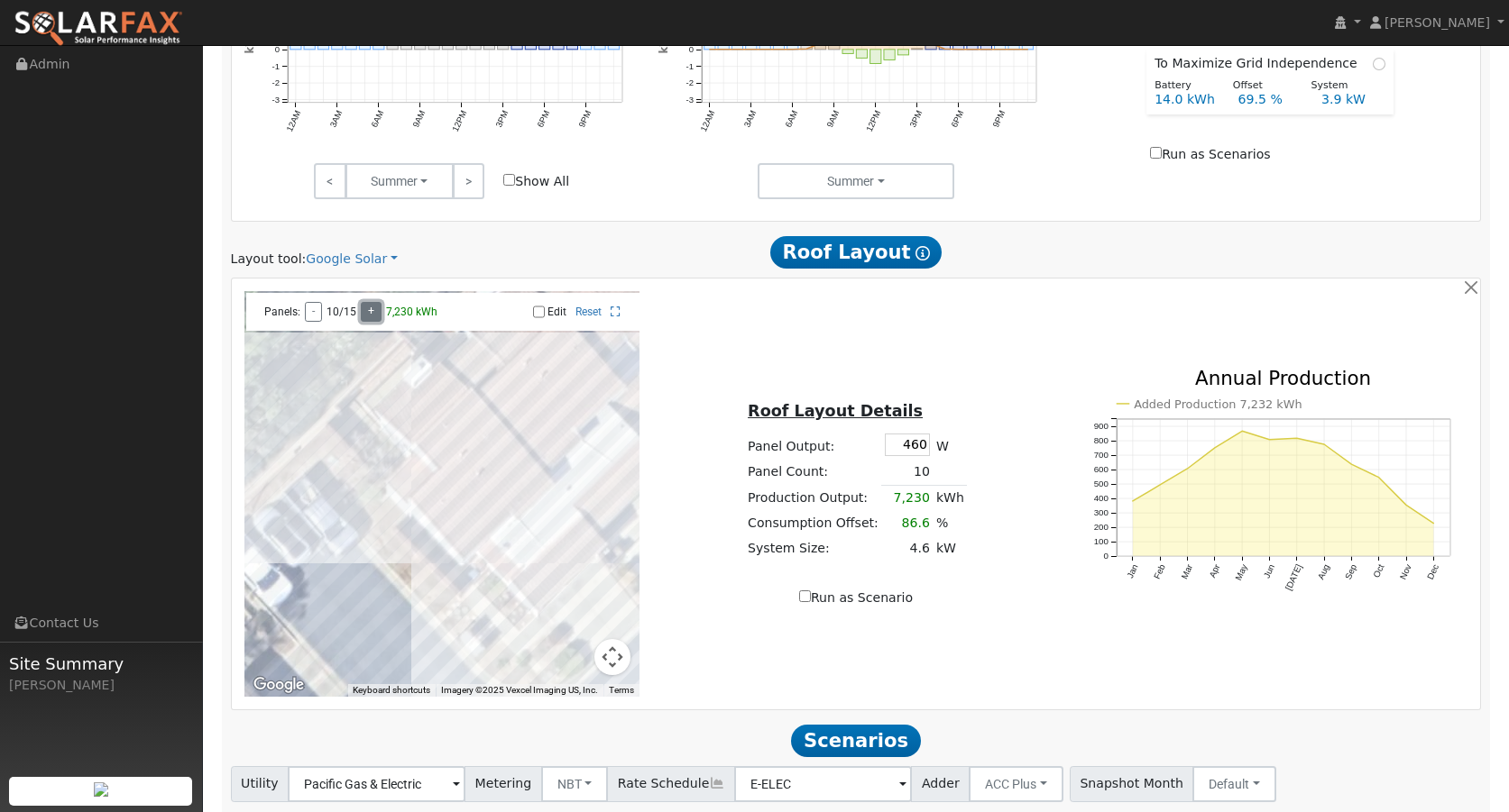
click at [366, 311] on button "+" at bounding box center [371, 311] width 21 height 20
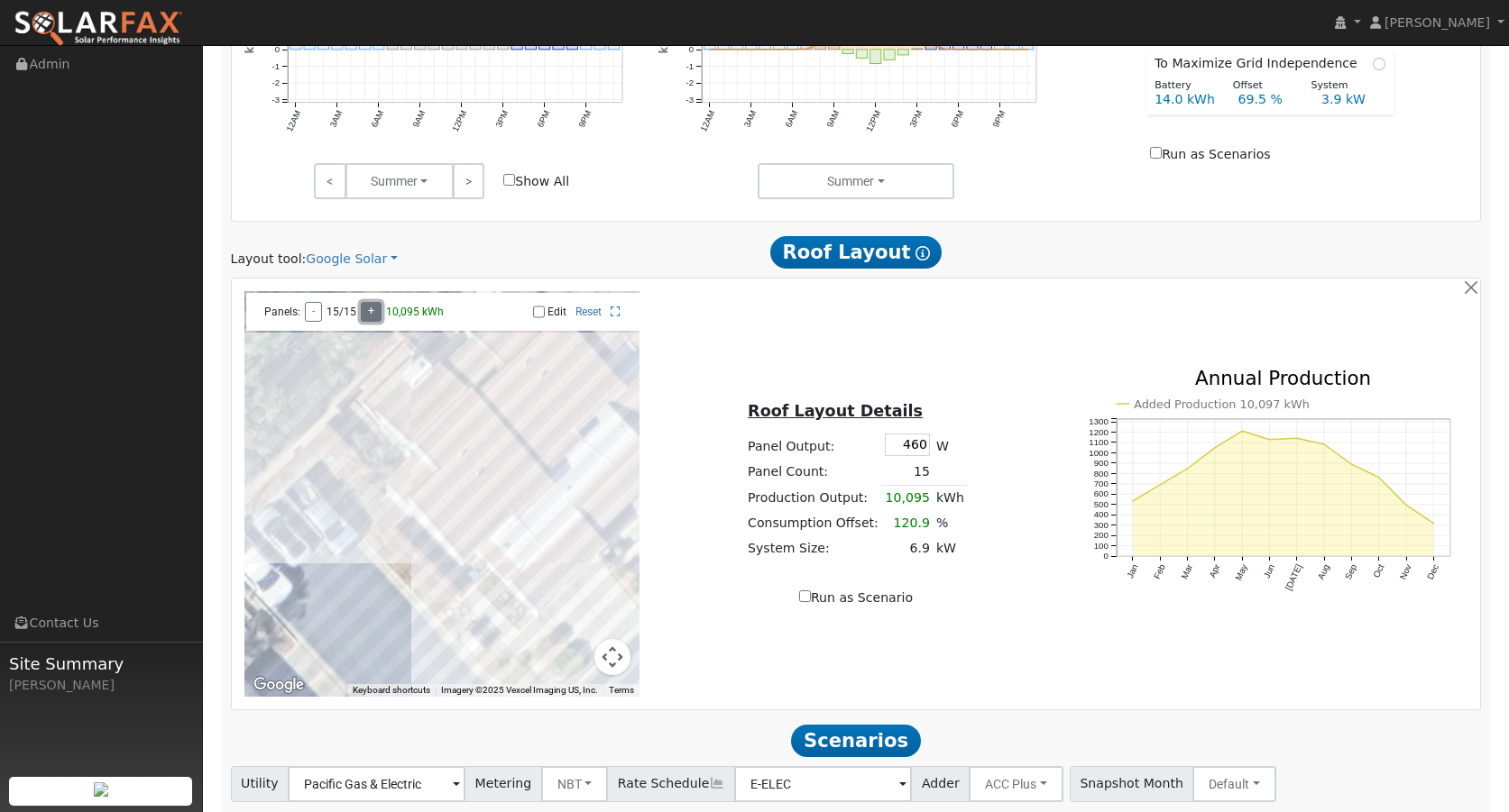
click at [366, 311] on button "+" at bounding box center [371, 311] width 21 height 20
click at [367, 312] on button "+" at bounding box center [371, 311] width 21 height 20
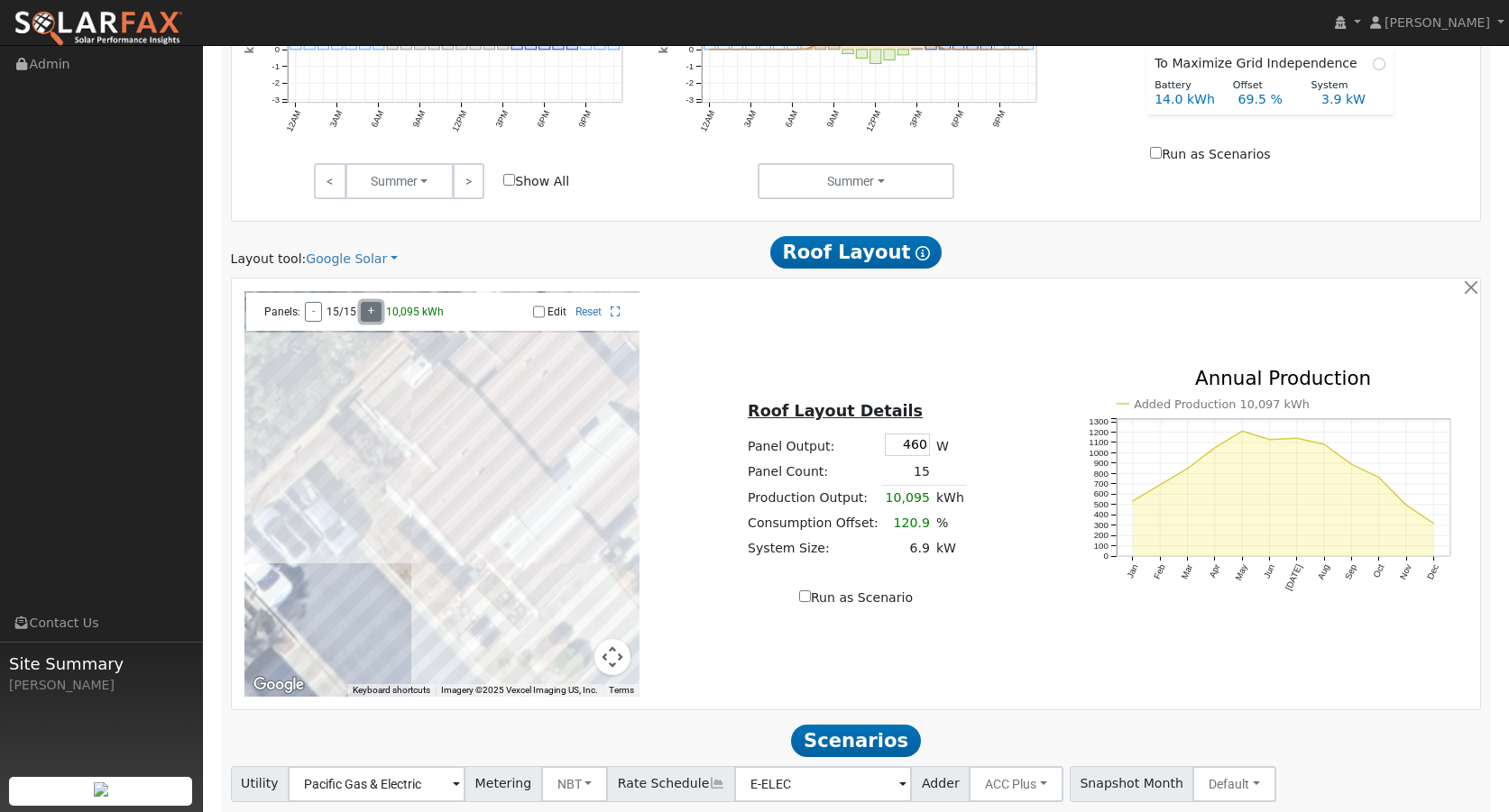
click at [367, 312] on button "+" at bounding box center [371, 311] width 21 height 20
click at [311, 312] on button "-" at bounding box center [313, 311] width 17 height 20
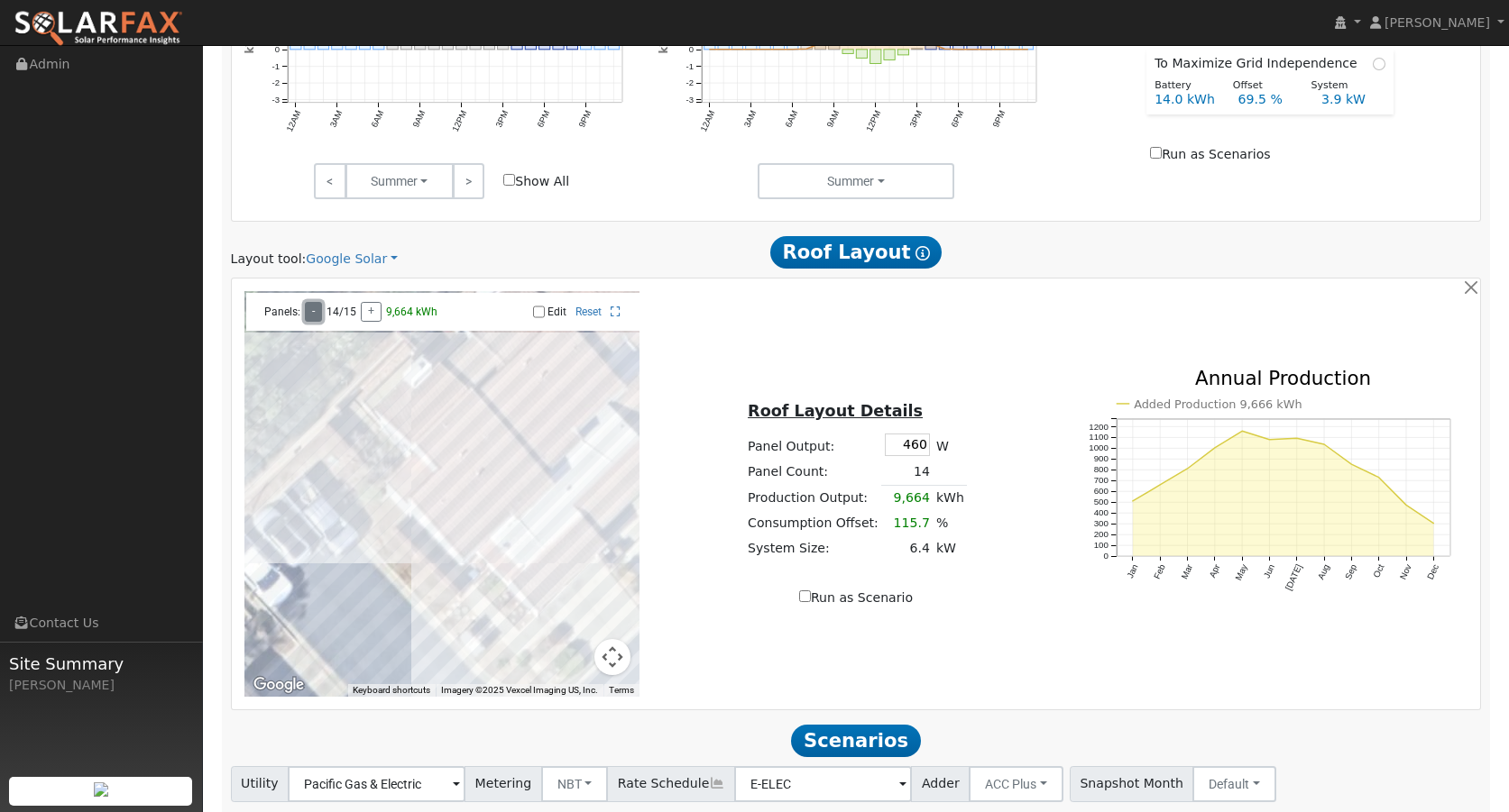
click at [311, 312] on button "-" at bounding box center [313, 311] width 17 height 20
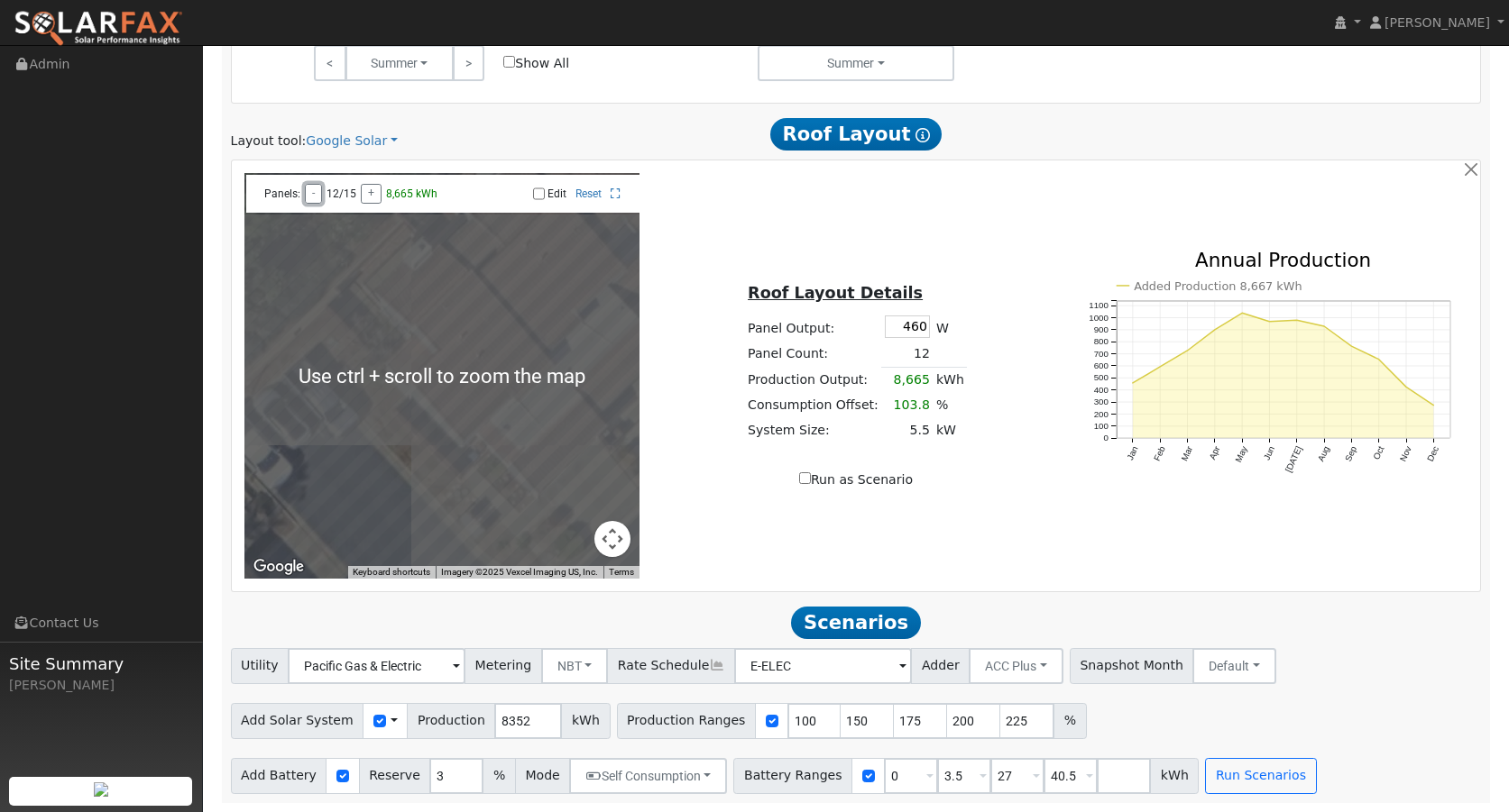
scroll to position [869, 0]
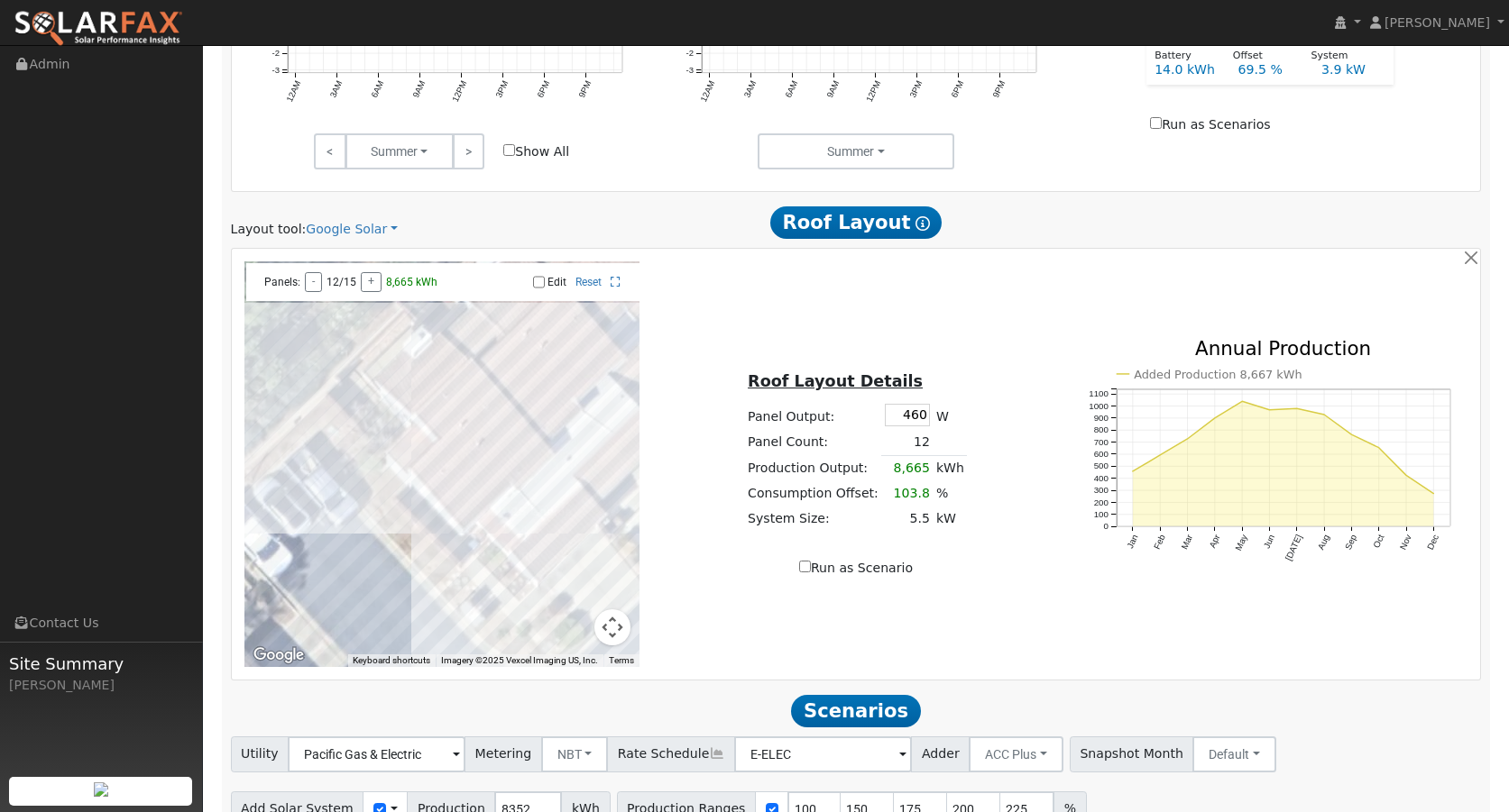
click at [540, 282] on input "Edit" at bounding box center [539, 282] width 11 height 12
checkbox input "false"
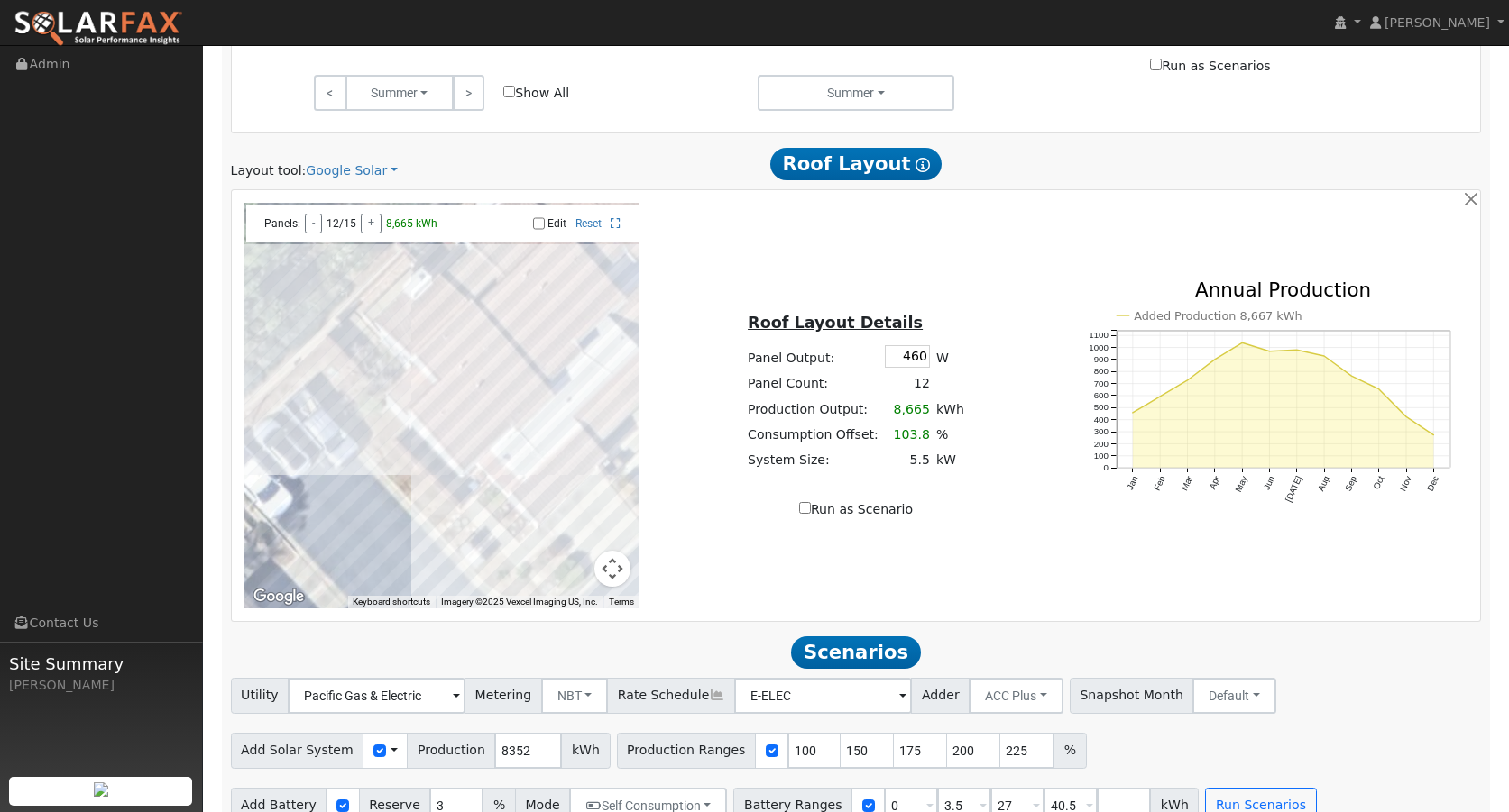
scroll to position [959, 0]
